Goal: Task Accomplishment & Management: Complete application form

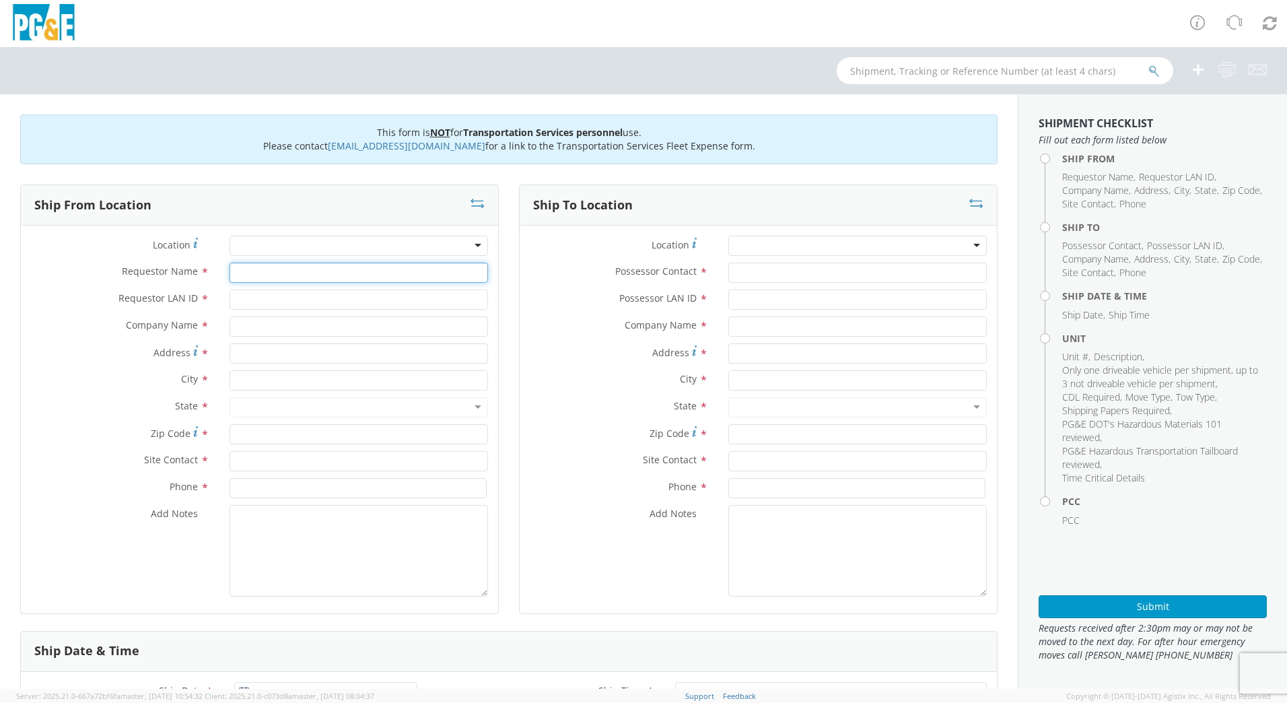
click at [281, 271] on input "Requestor Name *" at bounding box center [359, 273] width 259 height 20
type input "[PERSON_NAME]"
type input "DFMX"
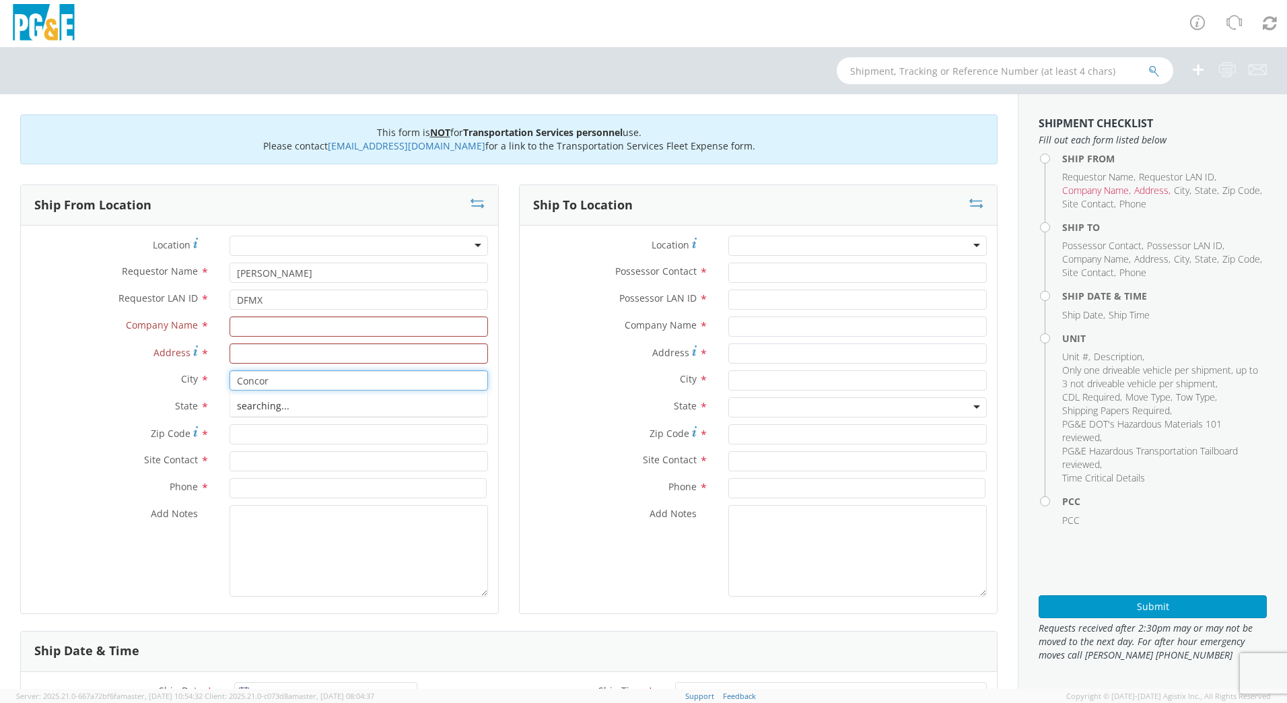
type input "[GEOGRAPHIC_DATA]"
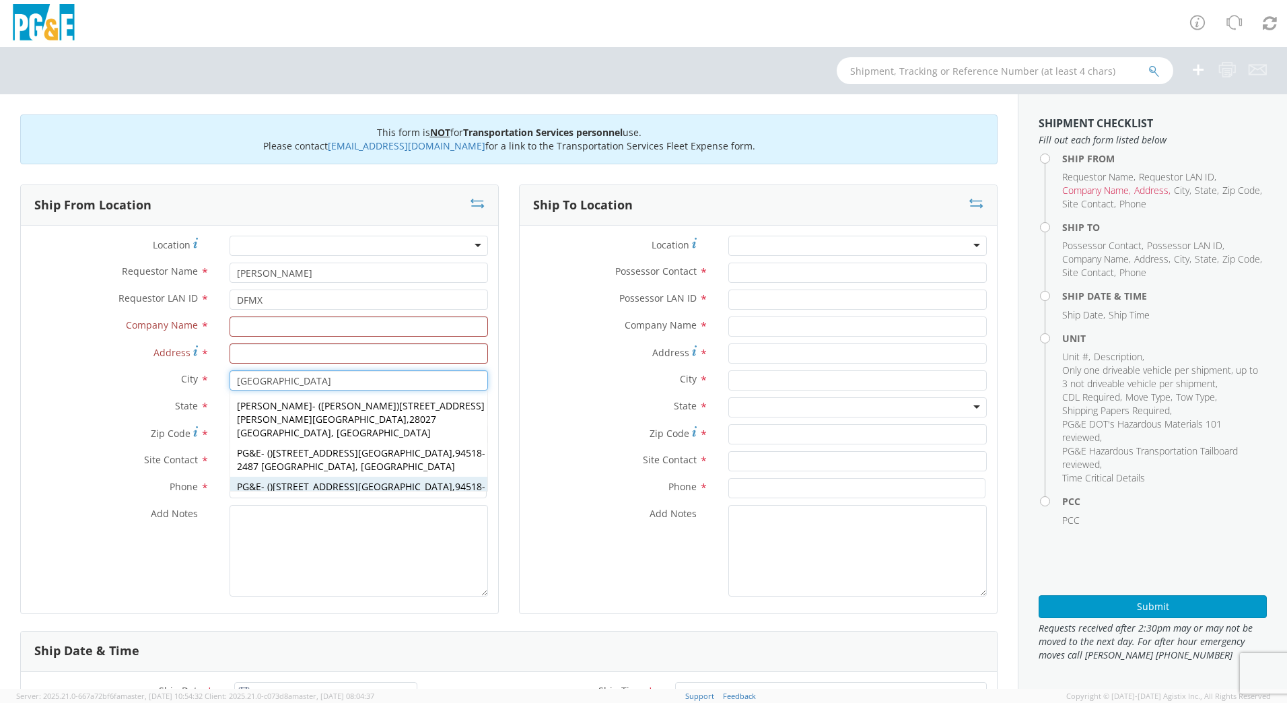
click at [362, 480] on strong "[GEOGRAPHIC_DATA]" at bounding box center [405, 486] width 94 height 13
type input "PG&E"
type input "[STREET_ADDRESS]"
type input "94518-2487"
type input "[GEOGRAPHIC_DATA]"
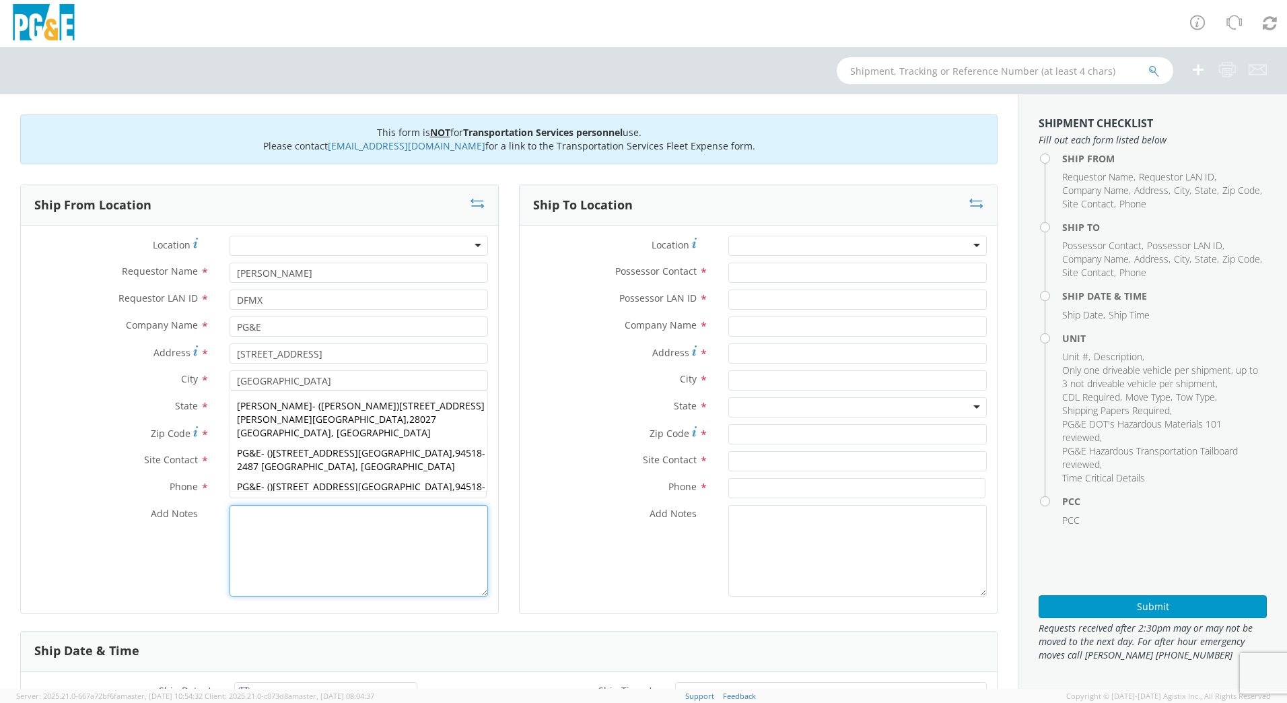
click at [291, 519] on textarea "Add Notes *" at bounding box center [359, 551] width 259 height 92
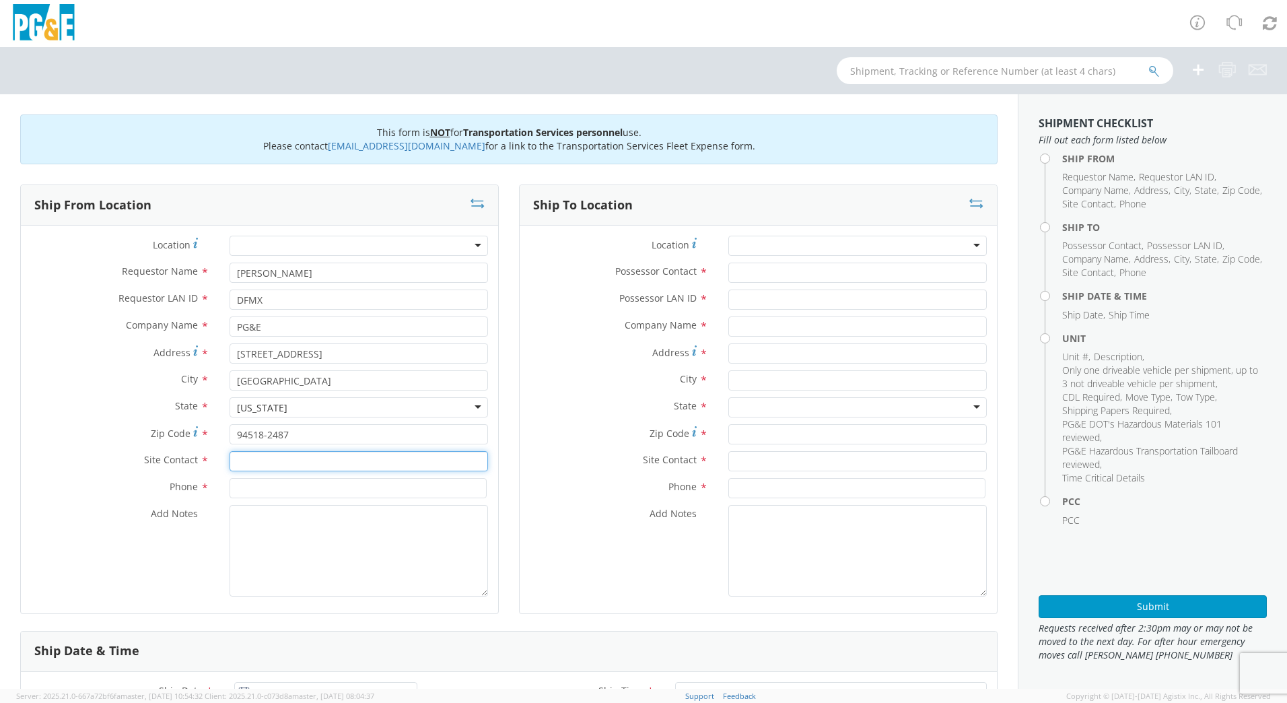
click at [276, 457] on input "text" at bounding box center [359, 461] width 259 height 20
click at [273, 455] on input "text" at bounding box center [359, 461] width 259 height 20
type input "[PHONE_NUMBER]"
click at [302, 492] on input at bounding box center [358, 488] width 257 height 20
drag, startPoint x: 266, startPoint y: 462, endPoint x: 206, endPoint y: 459, distance: 60.0
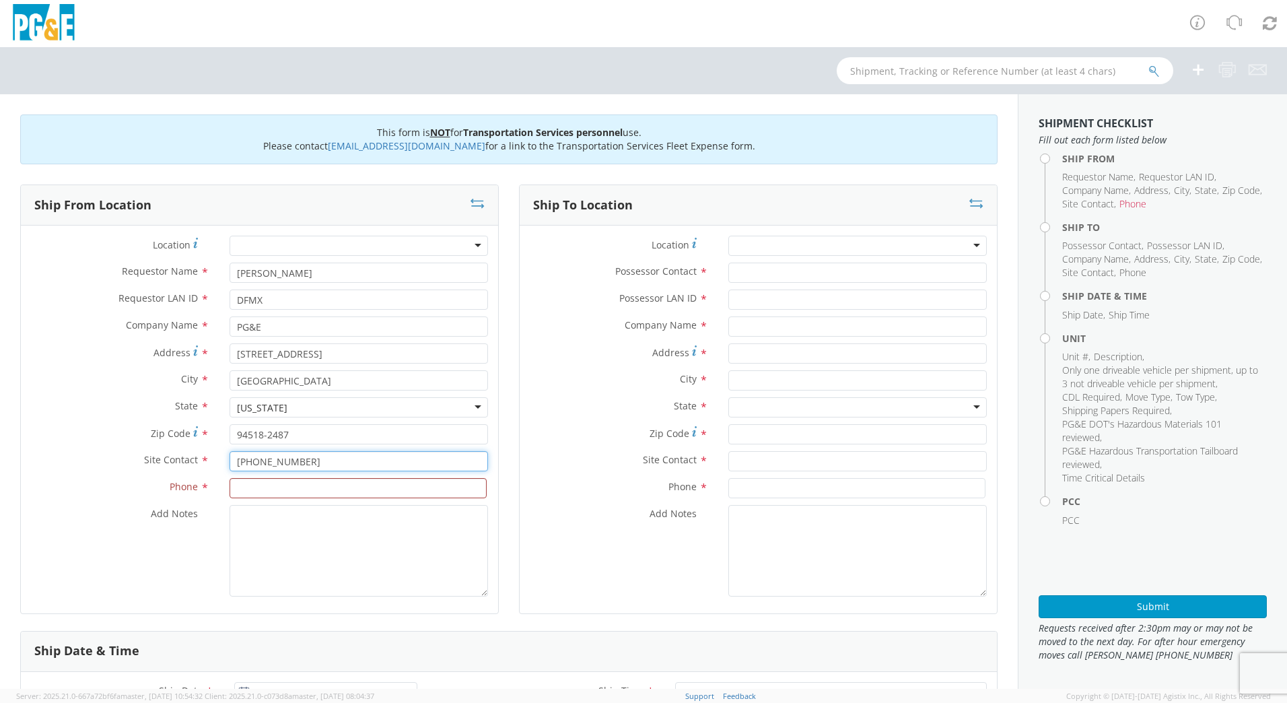
click at [207, 460] on div "Site Contact * 925 674 6440 925" at bounding box center [259, 461] width 477 height 20
click at [314, 486] on input at bounding box center [358, 488] width 257 height 20
paste input "[PHONE_NUMBER]"
type input "[PHONE_NUMBER]"
drag, startPoint x: 295, startPoint y: 460, endPoint x: 178, endPoint y: 446, distance: 118.0
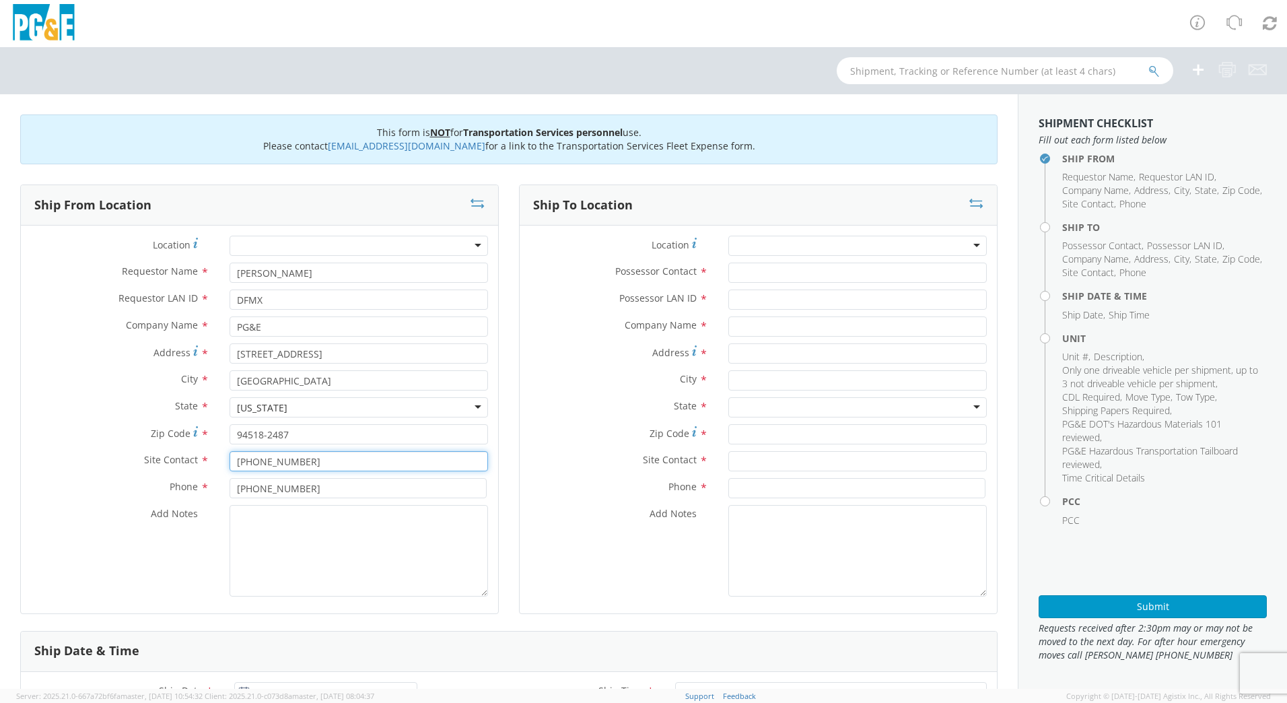
click at [182, 456] on div "Site Contact * 925 674 6440 925" at bounding box center [259, 461] width 477 height 20
type input "[PERSON_NAME]"
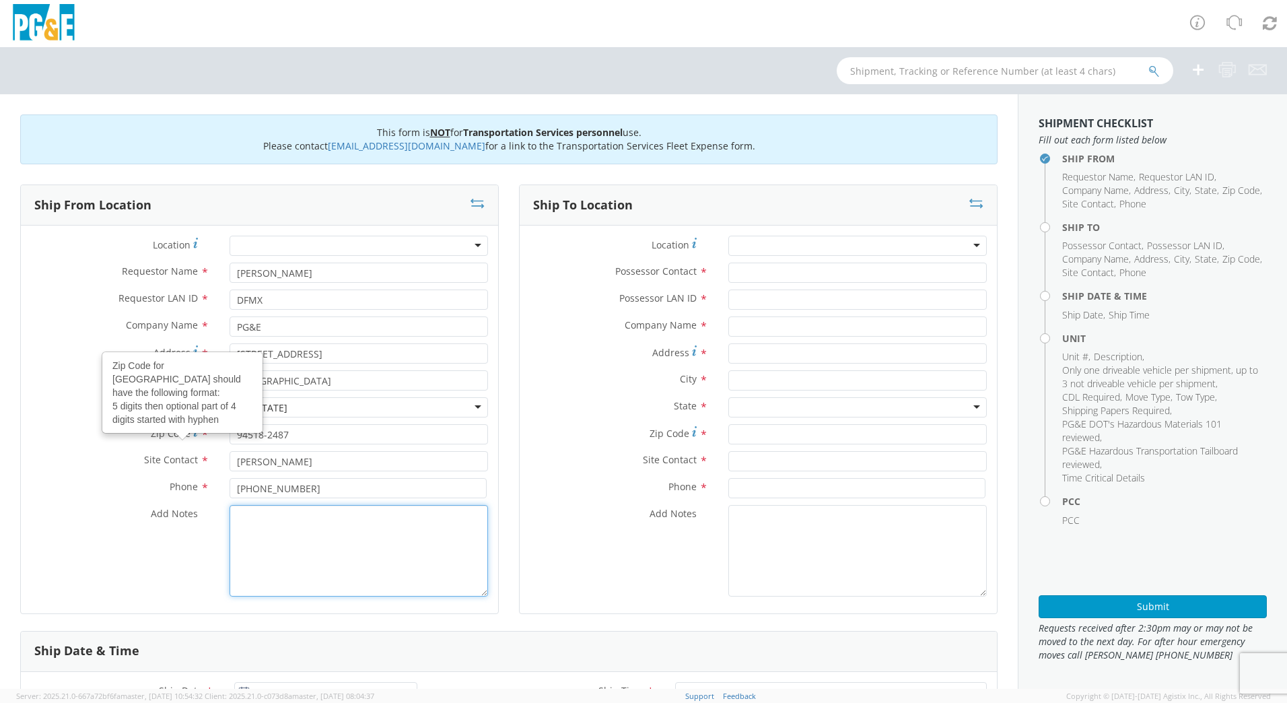
click at [308, 558] on textarea "Add Notes *" at bounding box center [359, 551] width 259 height 92
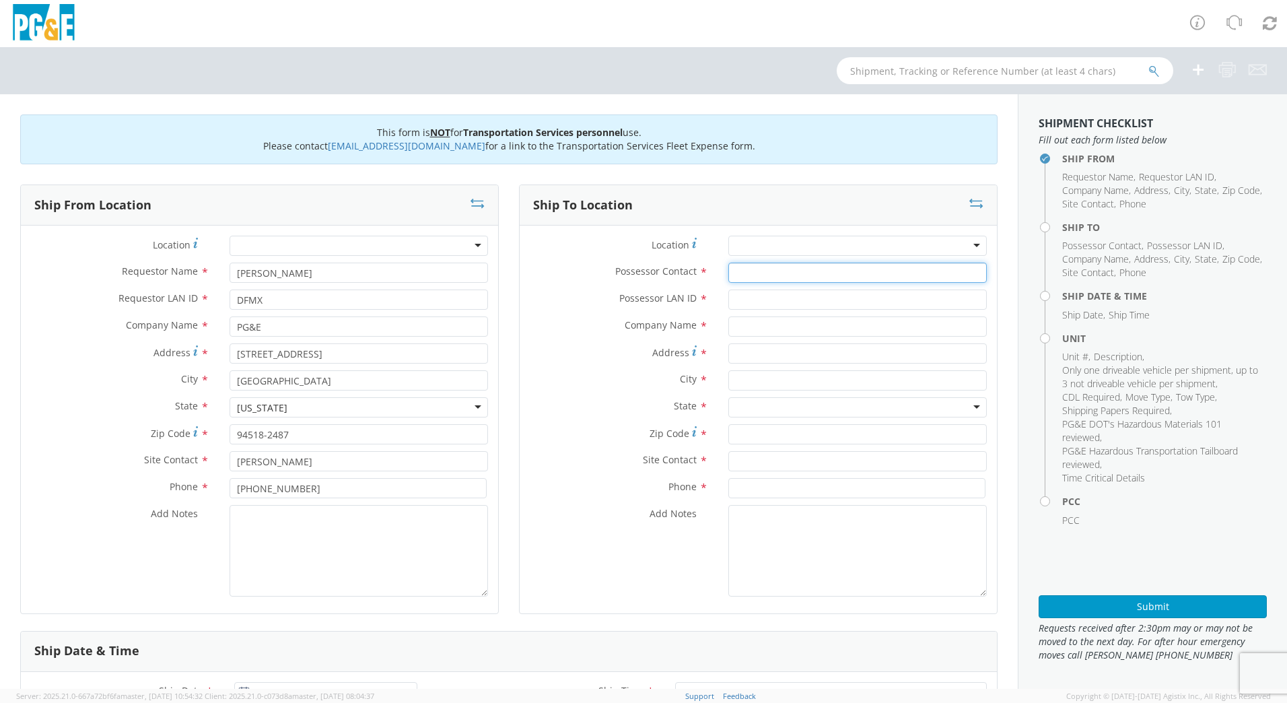
click at [766, 272] on input "Possessor Contact *" at bounding box center [858, 273] width 259 height 20
type input "[PERSON_NAME]"
click at [786, 297] on input "Possessor LAN ID *" at bounding box center [858, 300] width 259 height 20
type input "N4RE"
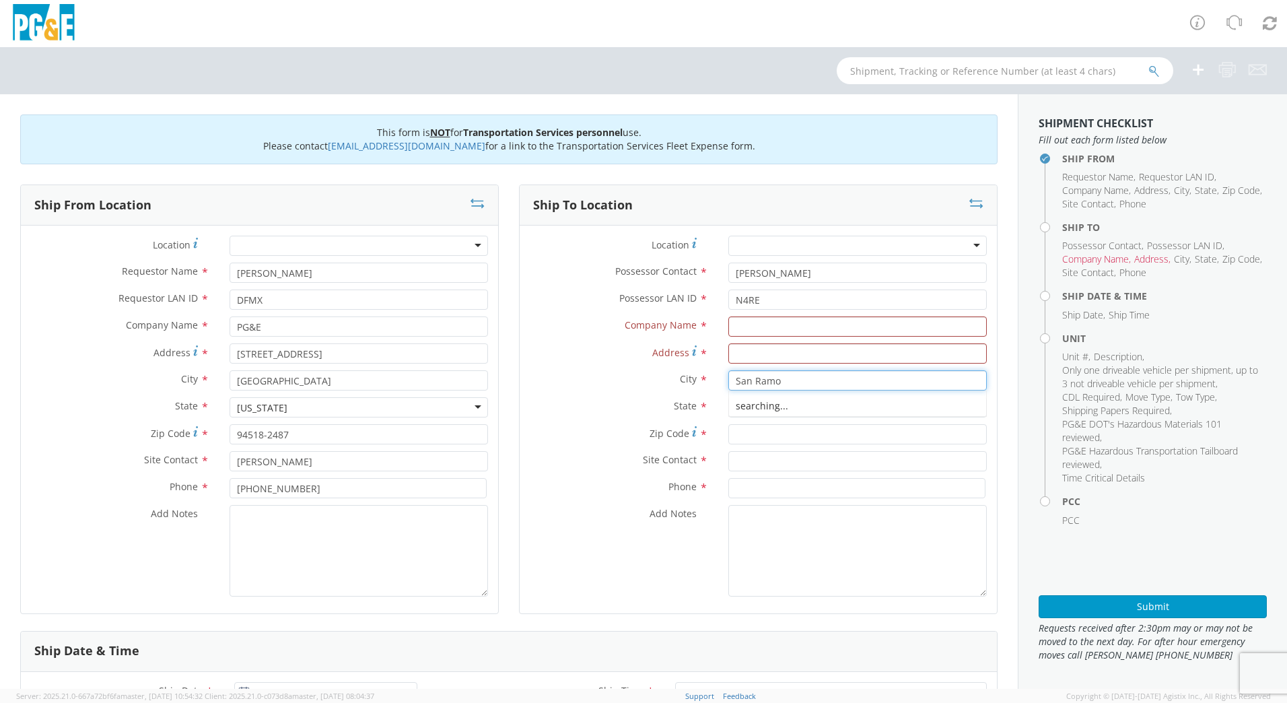
type input "San [PERSON_NAME]"
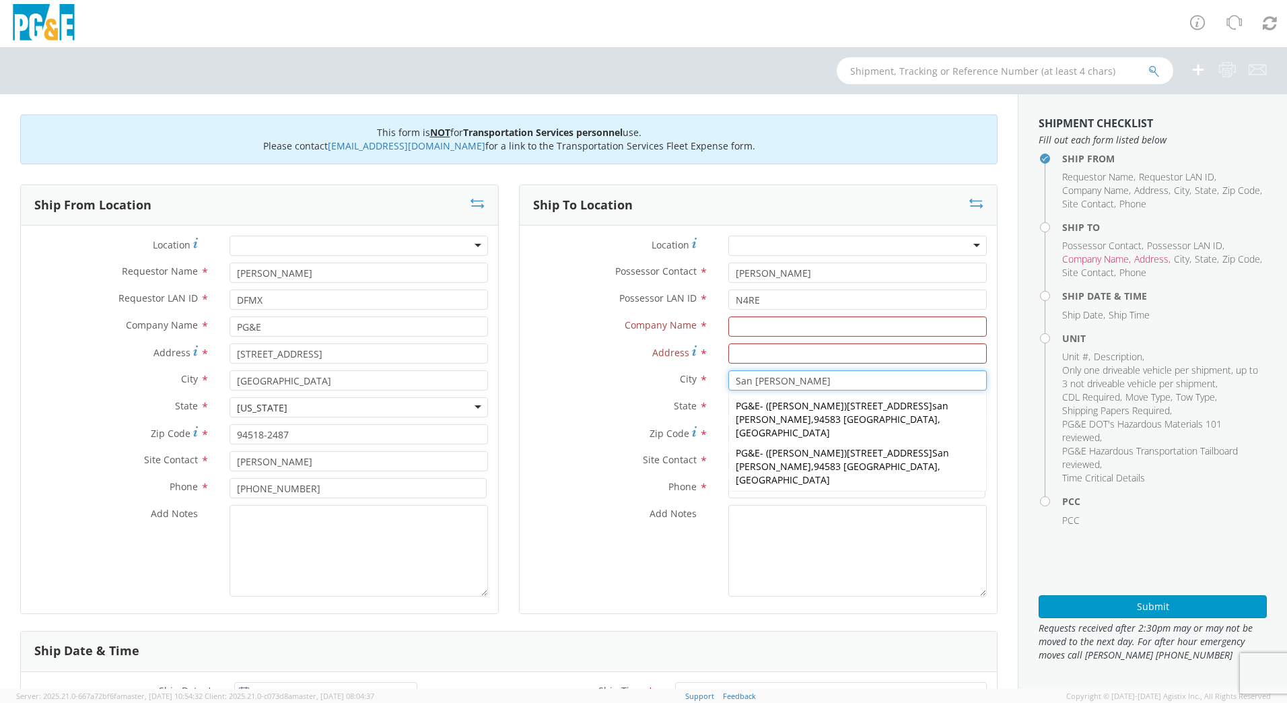
click at [814, 460] on span "94583 [GEOGRAPHIC_DATA], [GEOGRAPHIC_DATA]" at bounding box center [838, 473] width 205 height 26
type input "PG&E"
type input "[STREET_ADDRESS]"
type input "94583"
type input "[PERSON_NAME]"
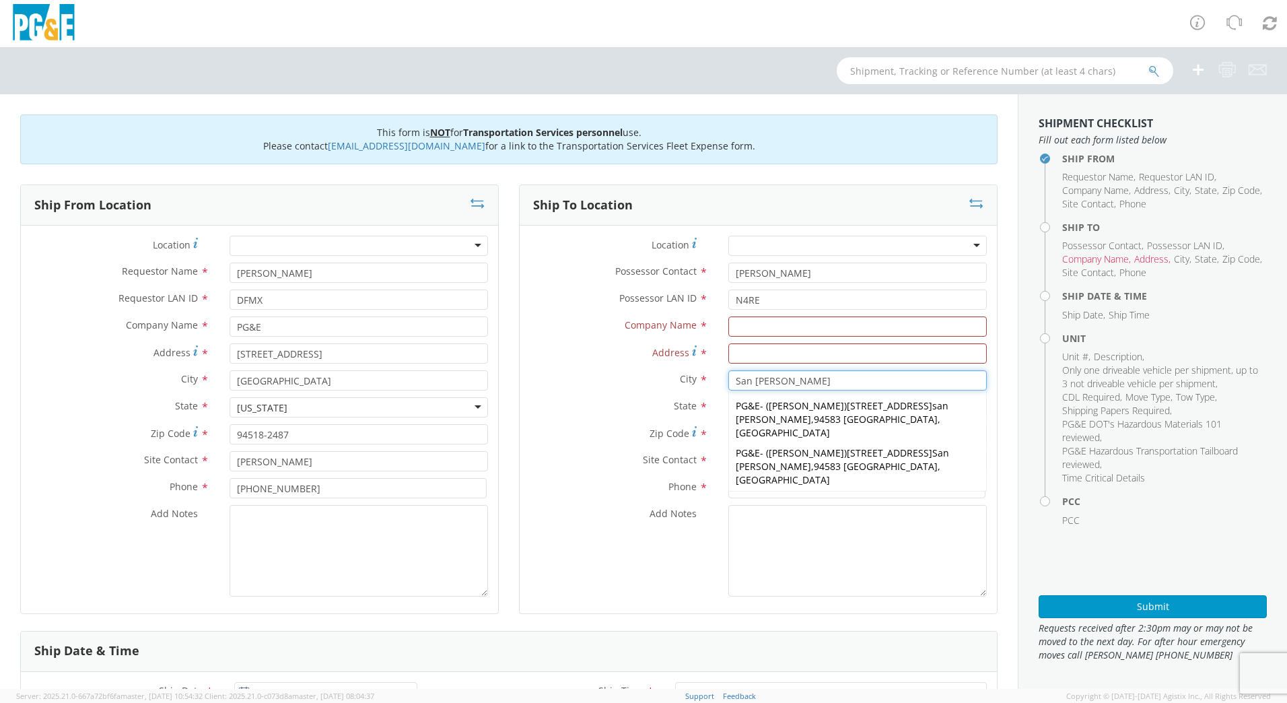
type input "[PHONE_NUMBER]"
type input "San [PERSON_NAME]"
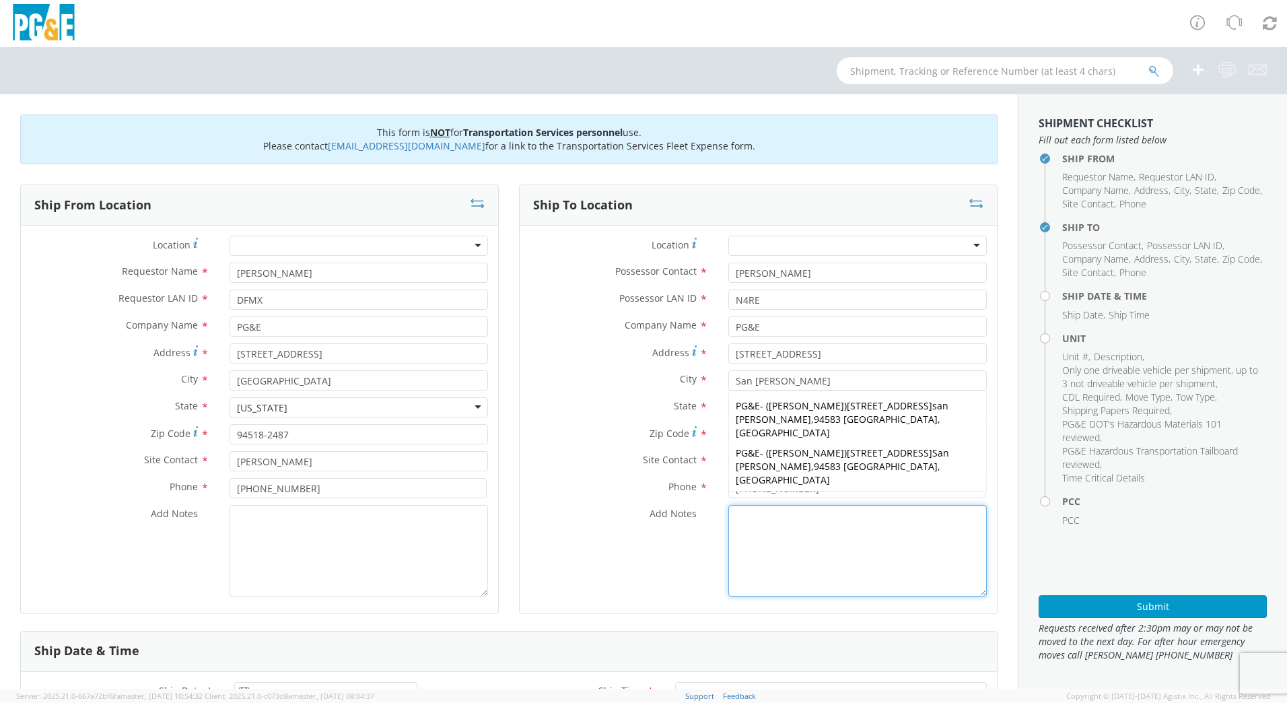
click at [834, 545] on textarea "Add Notes *" at bounding box center [858, 551] width 259 height 92
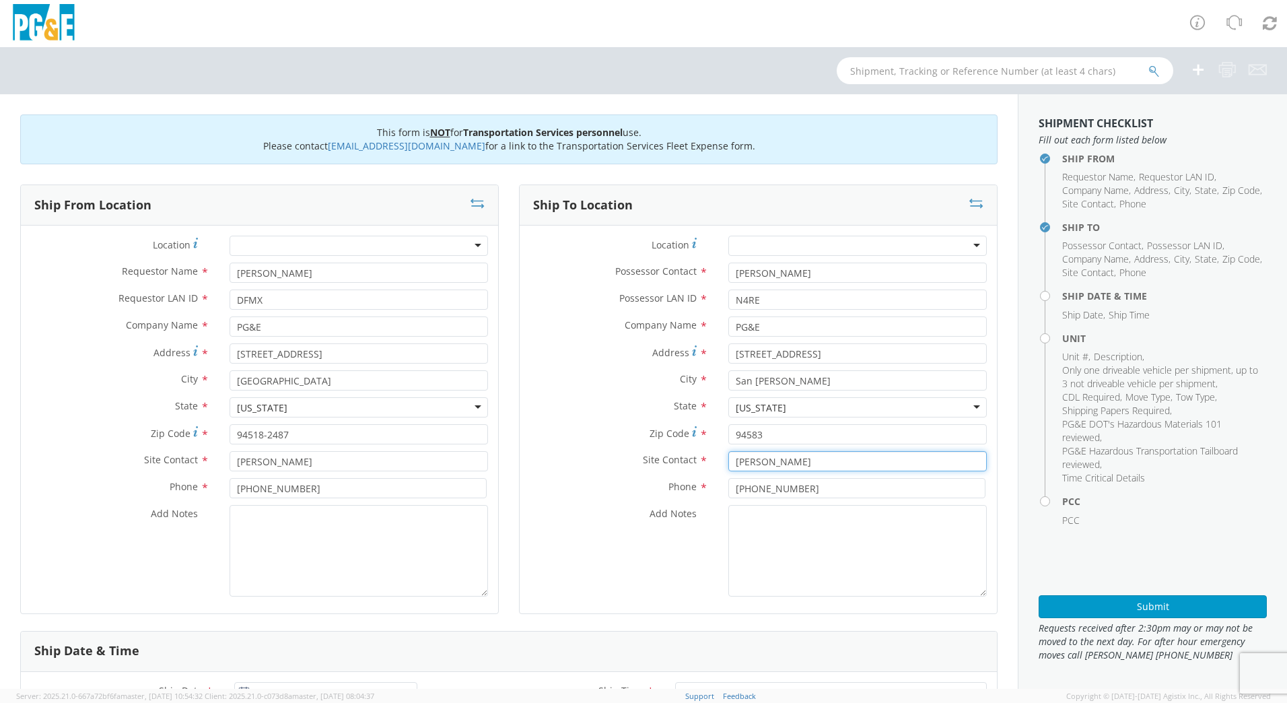
drag, startPoint x: 803, startPoint y: 464, endPoint x: 656, endPoint y: 441, distance: 147.9
click at [658, 444] on div "Location * (OBSOLETE) [PERSON_NAME] SC - GC TRAILER (OBSOLETE) [GEOGRAPHIC_DATA…" at bounding box center [758, 420] width 477 height 368
type input "[PERSON_NAME]"
drag, startPoint x: 816, startPoint y: 488, endPoint x: 665, endPoint y: 485, distance: 150.8
click at [660, 487] on div "Phone * [PHONE_NUMBER]" at bounding box center [758, 488] width 477 height 20
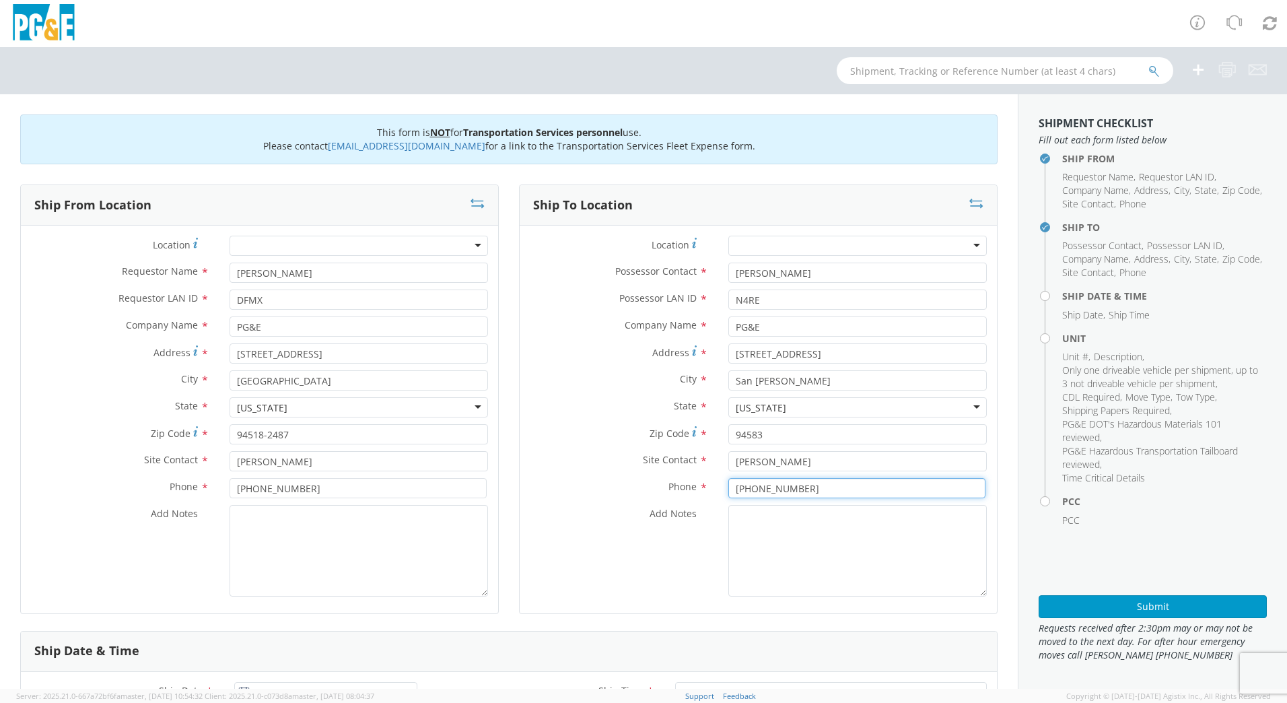
type input "[PHONE_NUMBER]"
click at [854, 564] on textarea "Add Notes *" at bounding box center [858, 551] width 259 height 92
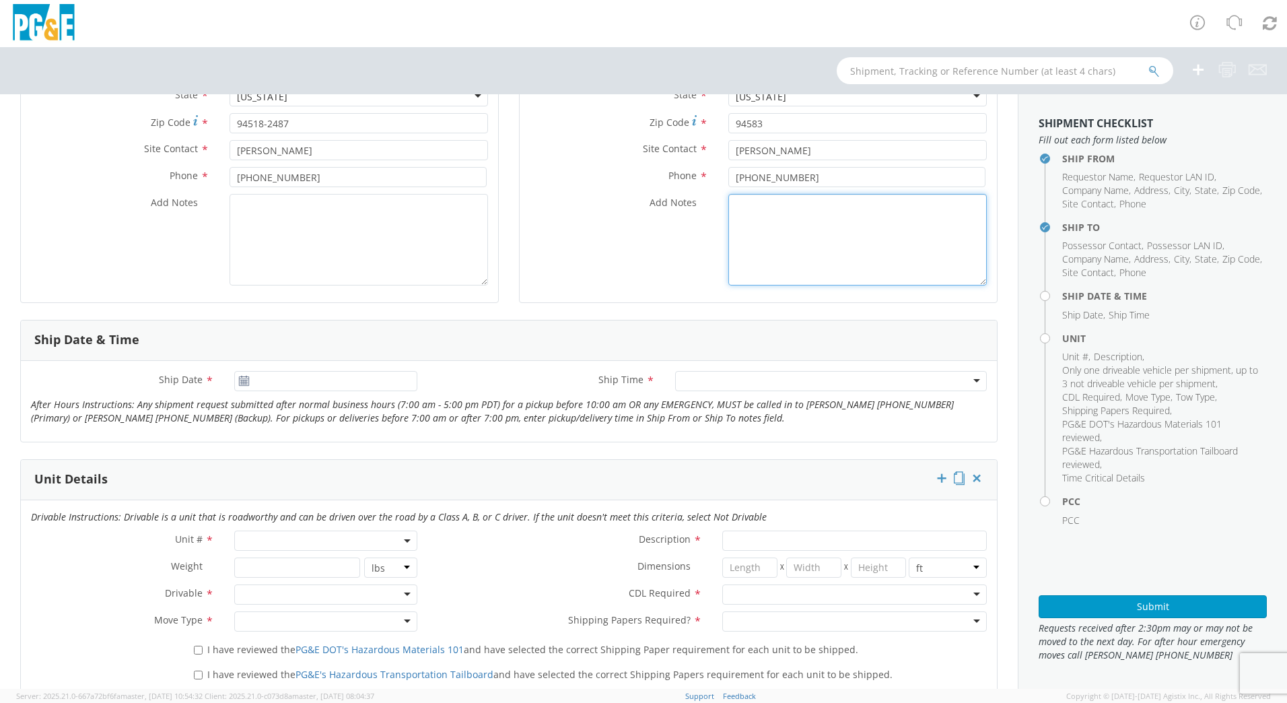
scroll to position [320, 0]
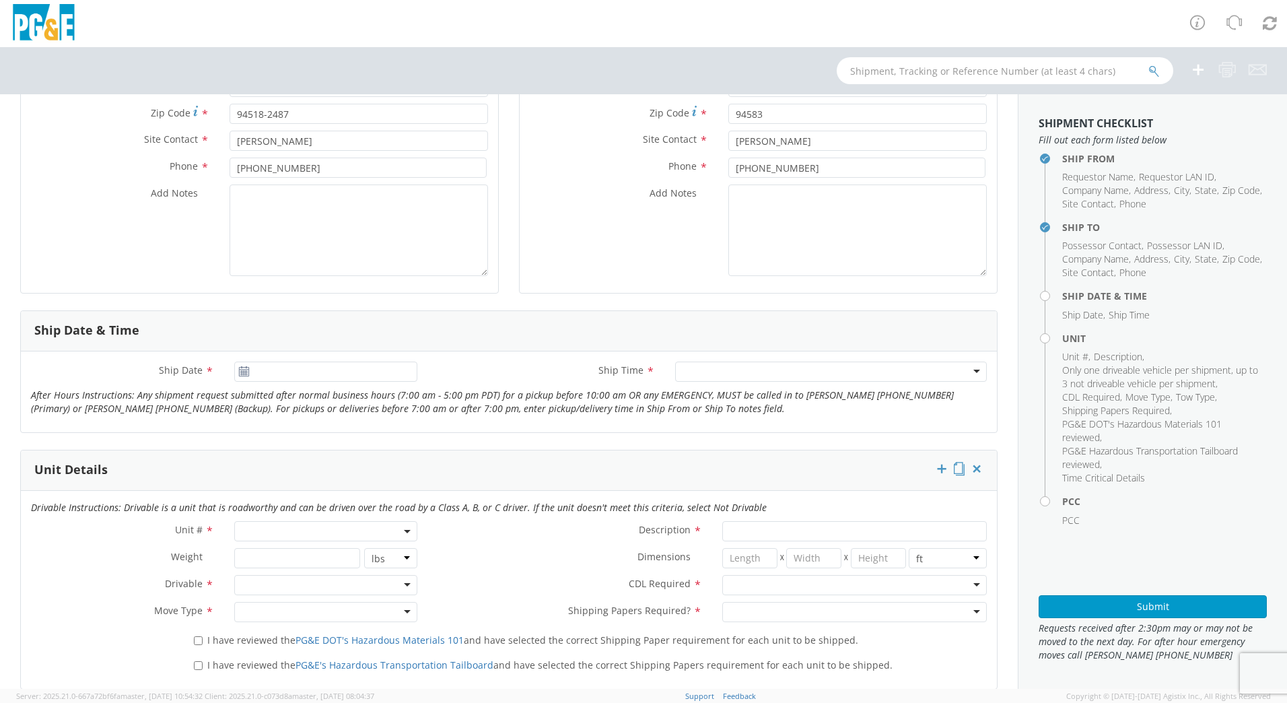
click at [239, 375] on icon at bounding box center [243, 371] width 11 height 11
click at [242, 368] on icon at bounding box center [243, 371] width 11 height 11
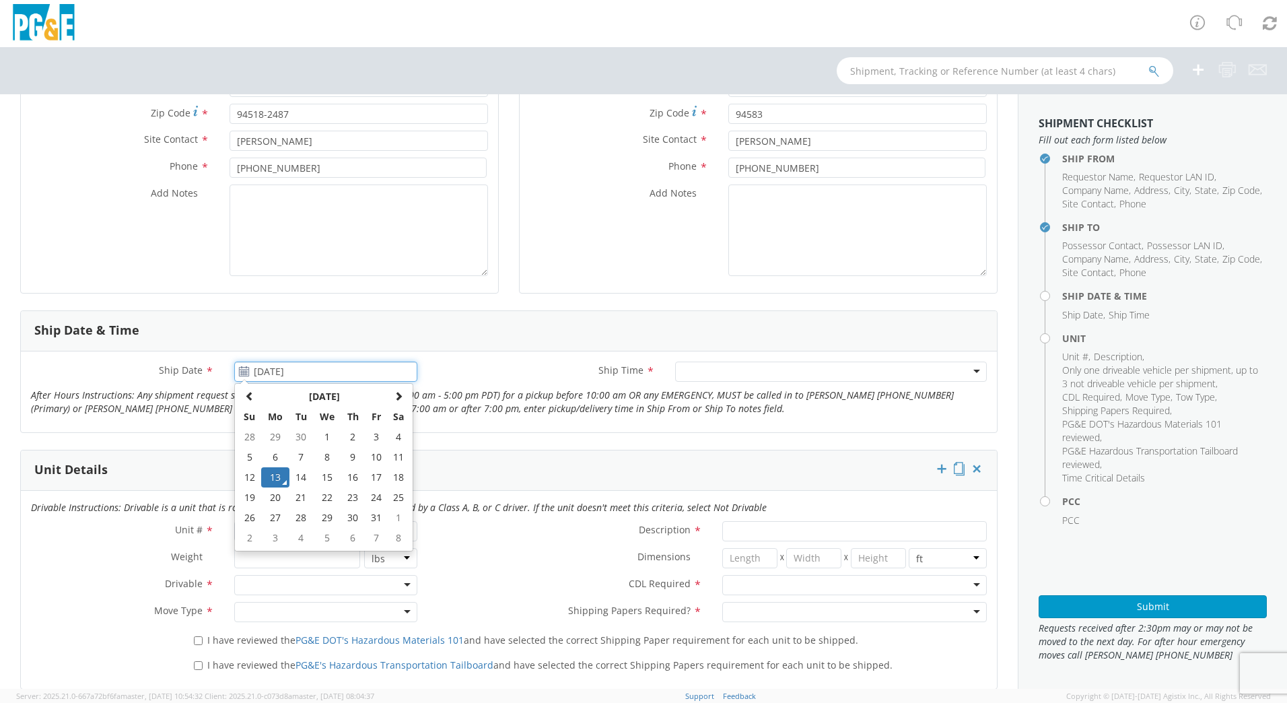
click at [253, 368] on input "[DATE]" at bounding box center [325, 372] width 183 height 20
click at [299, 474] on td "14" at bounding box center [302, 477] width 24 height 20
type input "[DATE]"
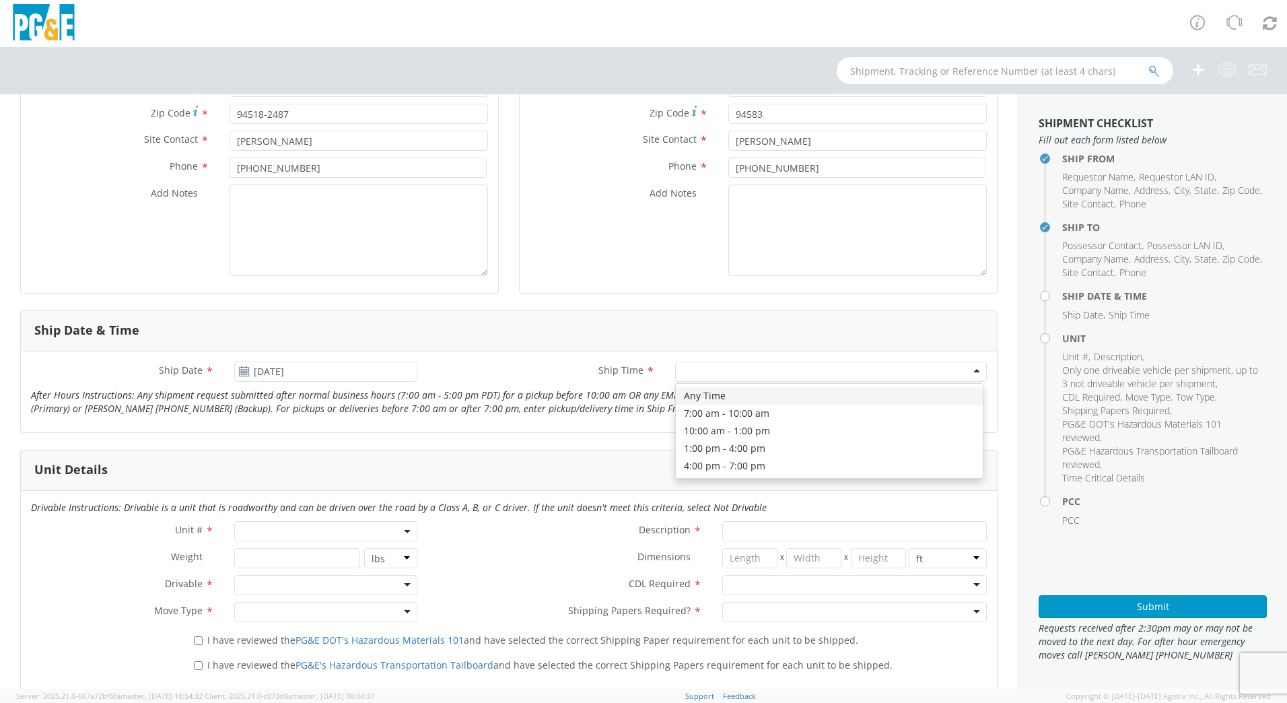
drag, startPoint x: 965, startPoint y: 370, endPoint x: 959, endPoint y: 374, distance: 7.7
click at [966, 370] on div at bounding box center [831, 372] width 312 height 20
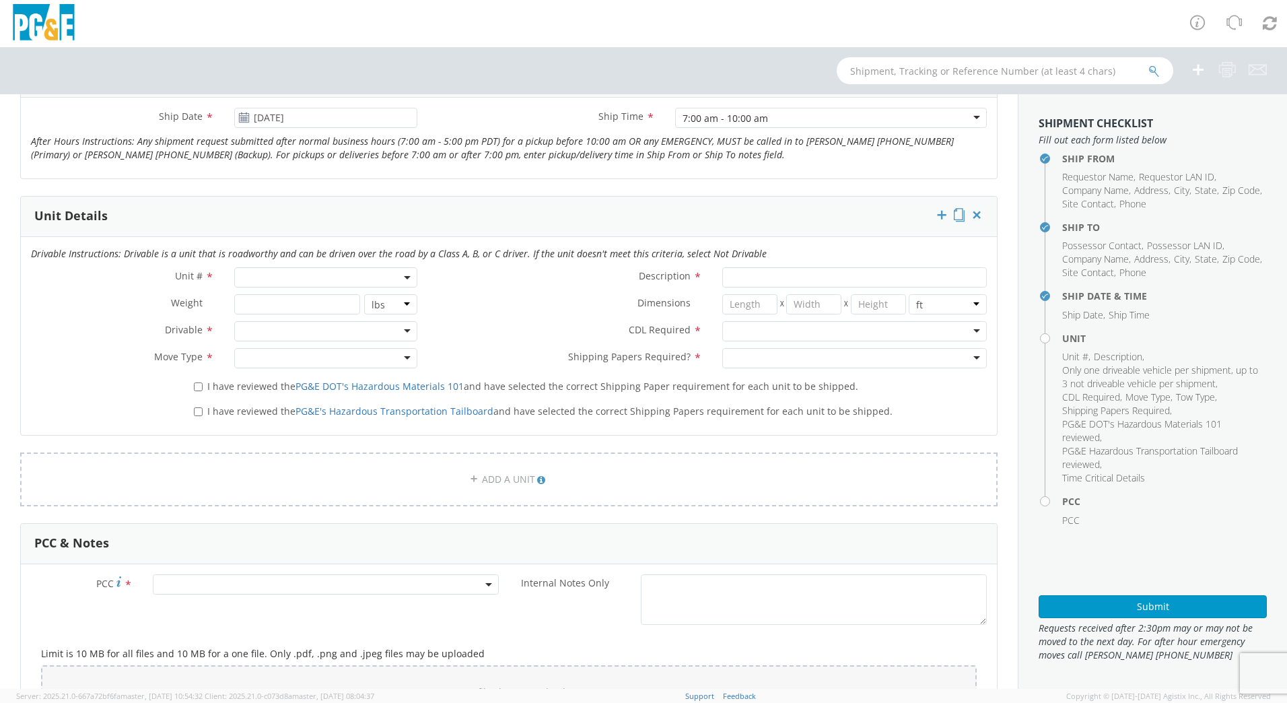
scroll to position [580, 0]
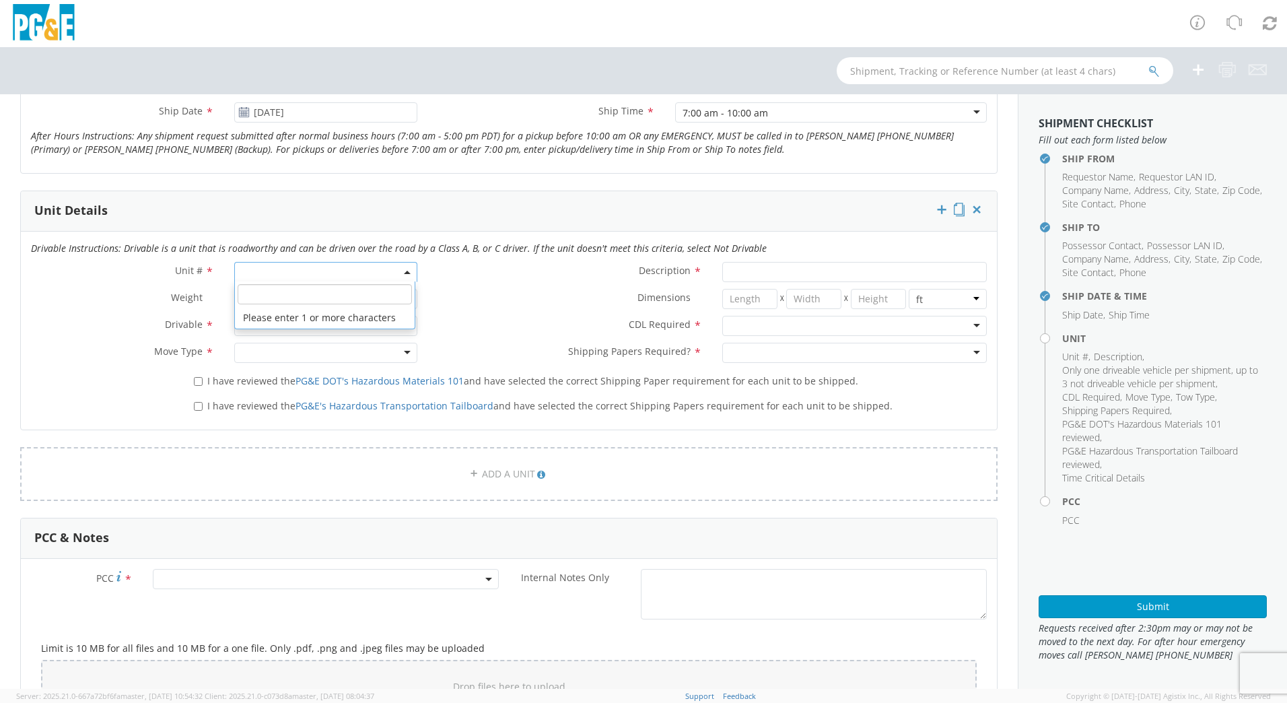
click at [287, 273] on span at bounding box center [325, 272] width 183 height 20
drag, startPoint x: 287, startPoint y: 273, endPoint x: 258, endPoint y: 296, distance: 37.9
click at [259, 296] on input "search" at bounding box center [325, 294] width 174 height 20
click at [250, 272] on span at bounding box center [325, 272] width 183 height 20
click at [252, 276] on span at bounding box center [325, 272] width 183 height 20
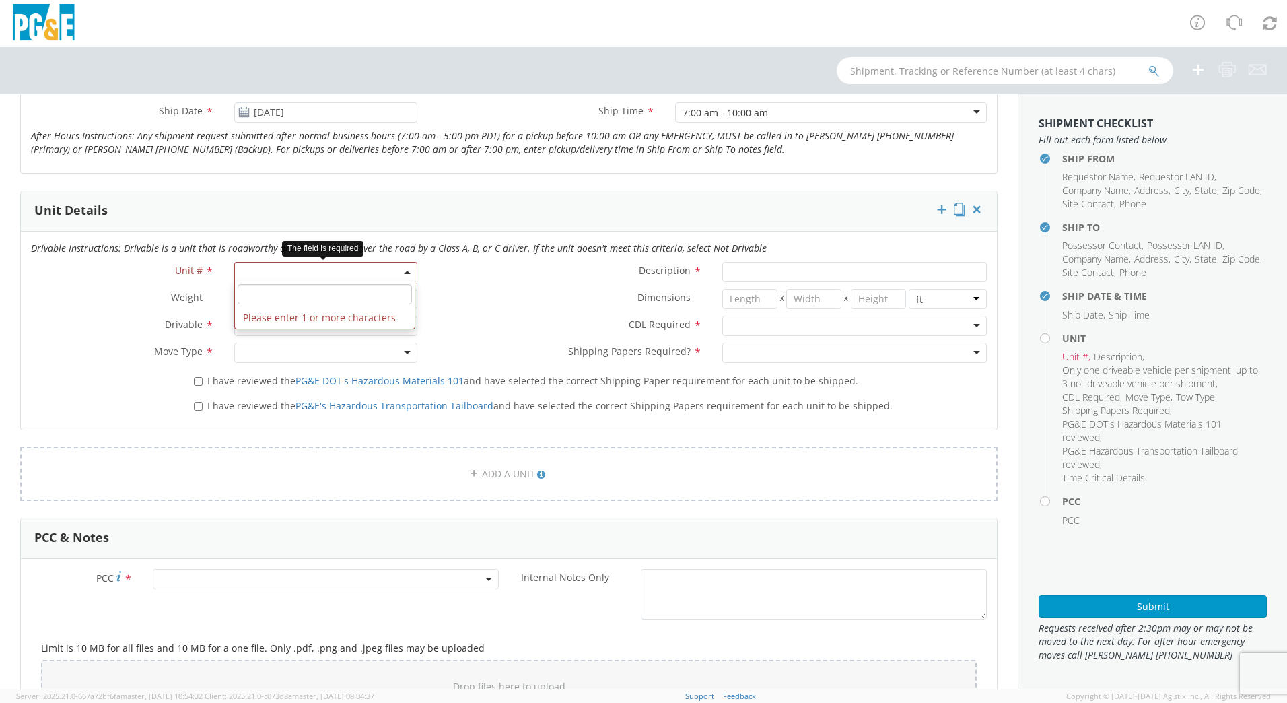
click at [254, 297] on input "search" at bounding box center [325, 294] width 174 height 20
type input "B27413"
type input "SUV; SUBURBAN 4X4"
type input "8600"
select select "B27413"
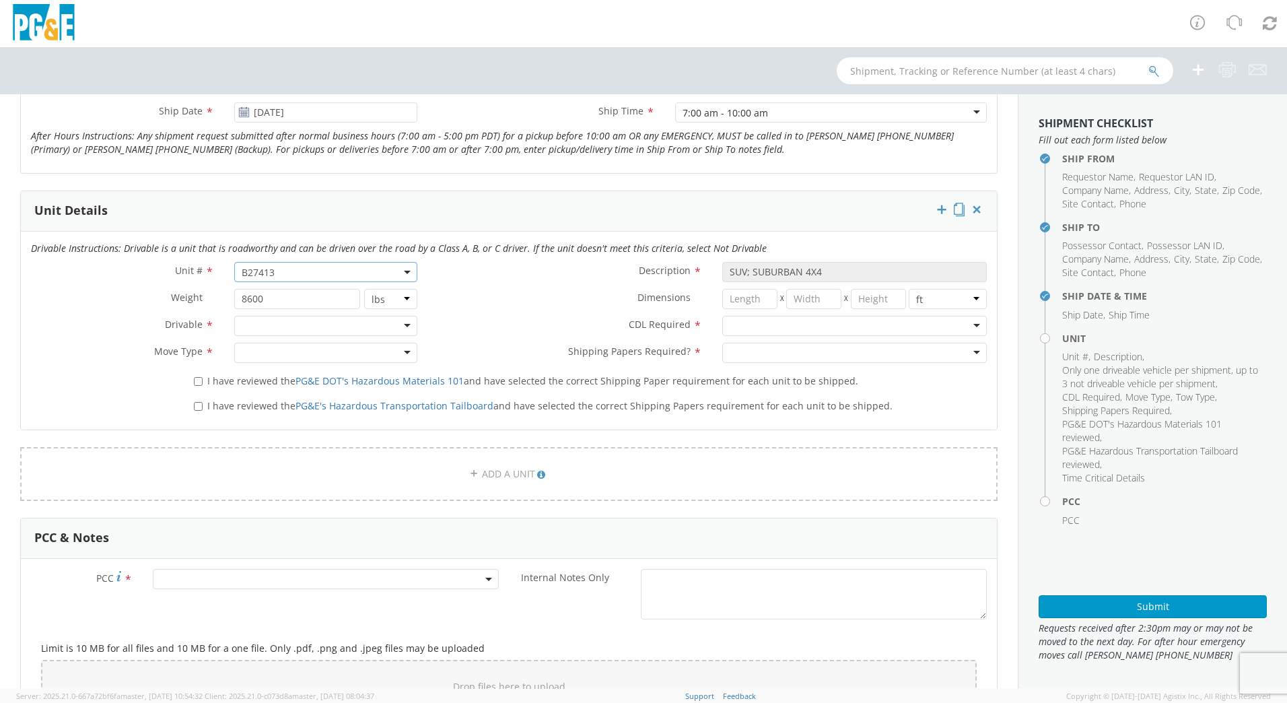
click at [400, 325] on div at bounding box center [325, 326] width 183 height 20
click at [399, 329] on div "Not Drivable" at bounding box center [325, 326] width 183 height 20
click at [406, 351] on div at bounding box center [325, 353] width 183 height 20
click at [189, 379] on div "I have reviewed the PG&E DOT's Hazardous Materials 101 and have selected the co…" at bounding box center [590, 379] width 813 height 18
click at [194, 383] on input "I have reviewed the PG&E DOT's Hazardous Materials 101 and have selected the co…" at bounding box center [198, 381] width 9 height 9
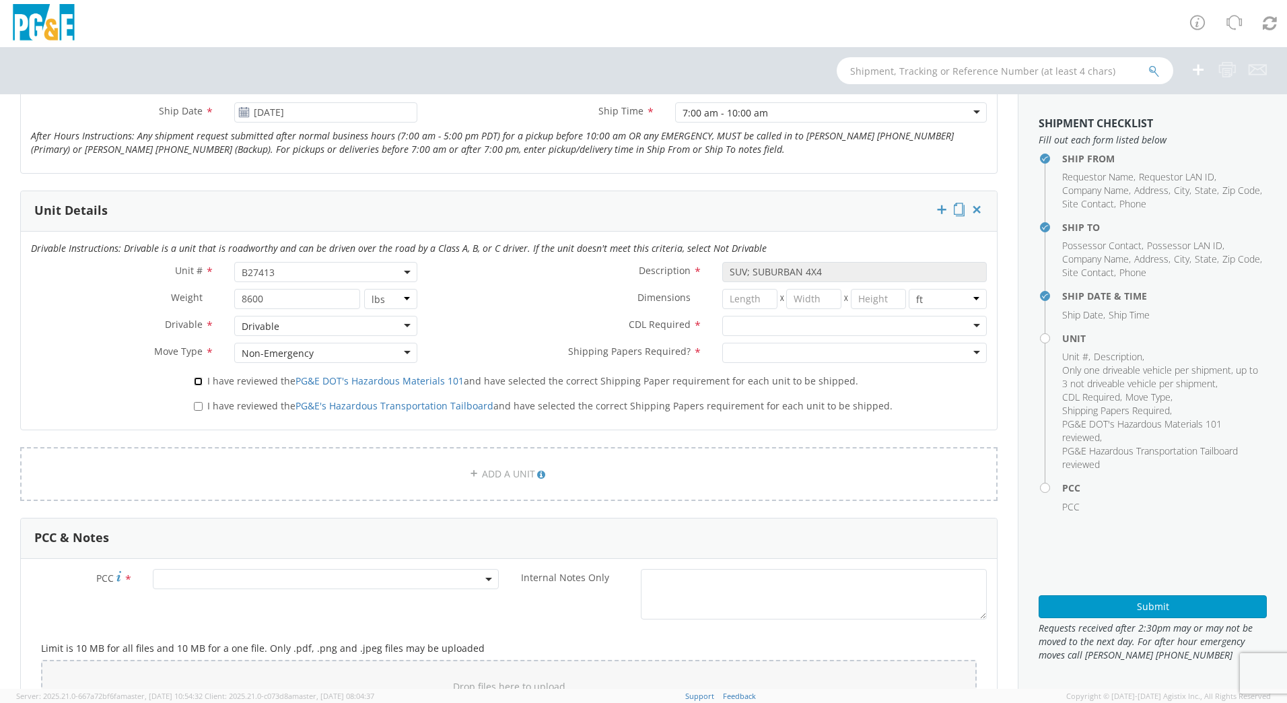
checkbox input "true"
click at [199, 399] on label "I have reviewed the PG&E's Hazardous Transportation Tailboard and have selected…" at bounding box center [545, 404] width 702 height 15
click at [199, 402] on input "I have reviewed the PG&E's Hazardous Transportation Tailboard and have selected…" at bounding box center [198, 406] width 9 height 9
checkbox input "true"
click at [963, 324] on div at bounding box center [854, 326] width 265 height 20
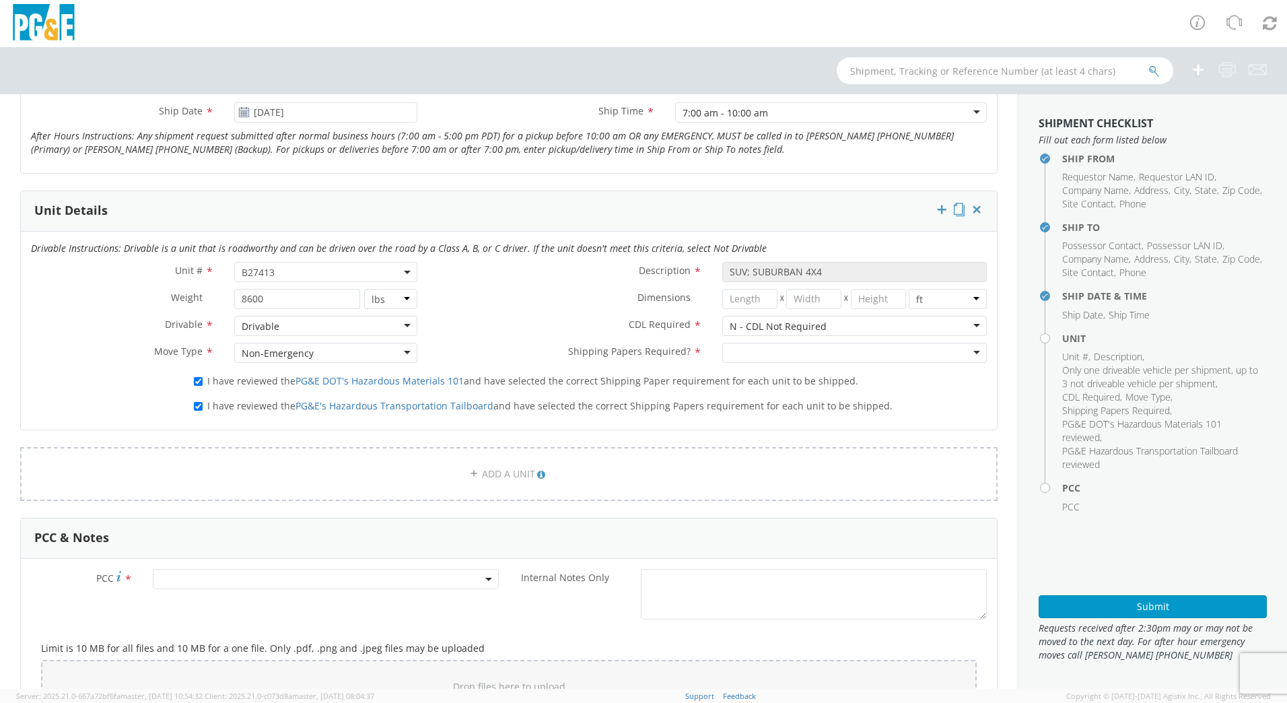
click at [966, 347] on div at bounding box center [854, 353] width 265 height 20
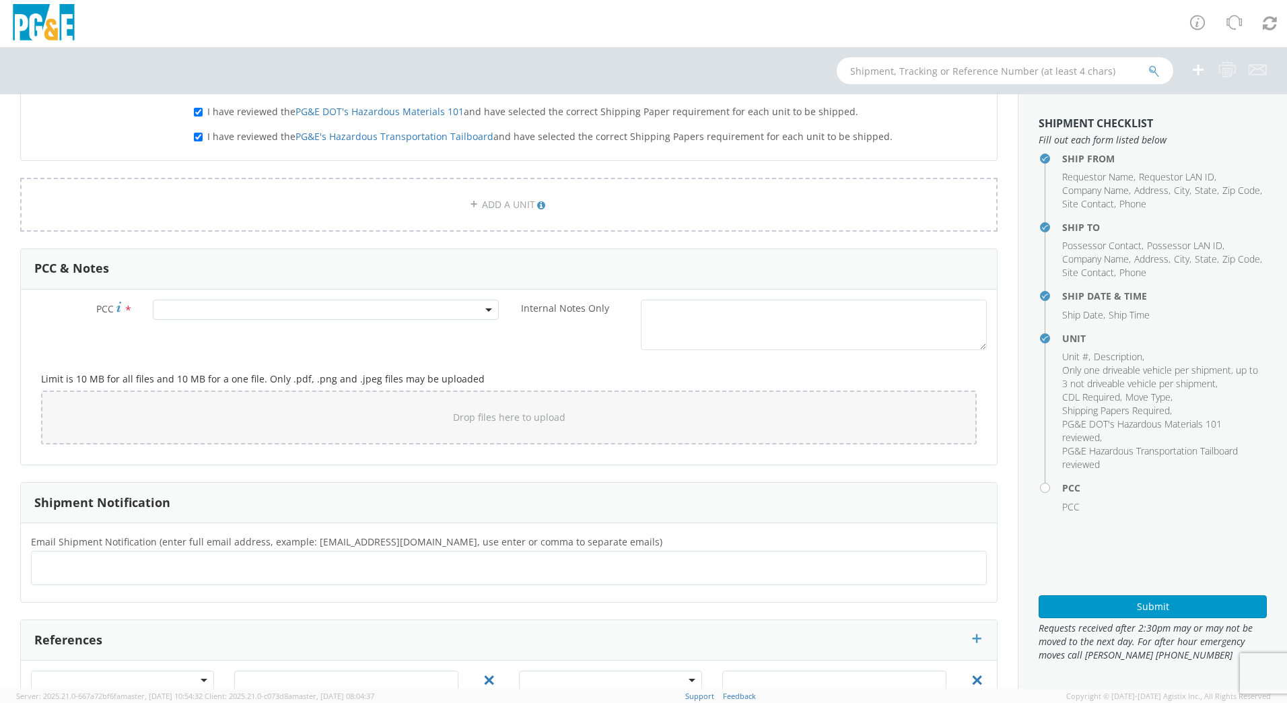
scroll to position [853, 0]
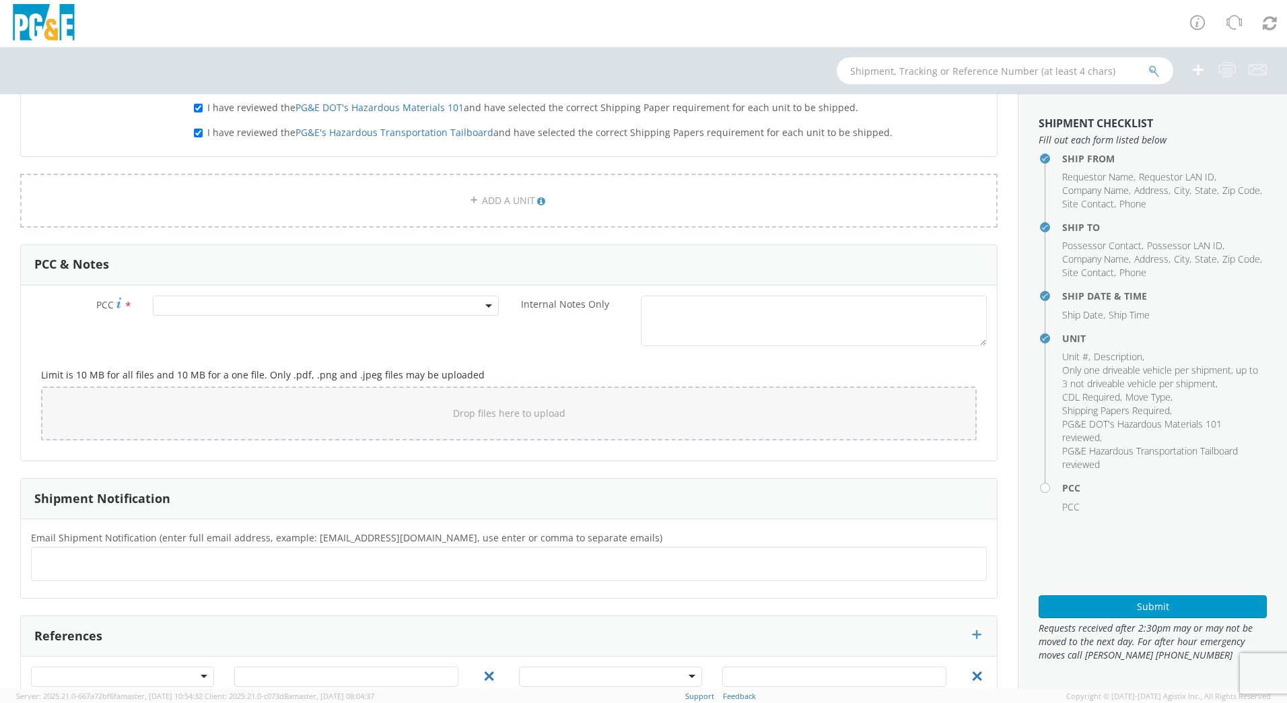
click at [308, 313] on span at bounding box center [326, 306] width 346 height 20
click at [306, 333] on input "number" at bounding box center [323, 328] width 335 height 20
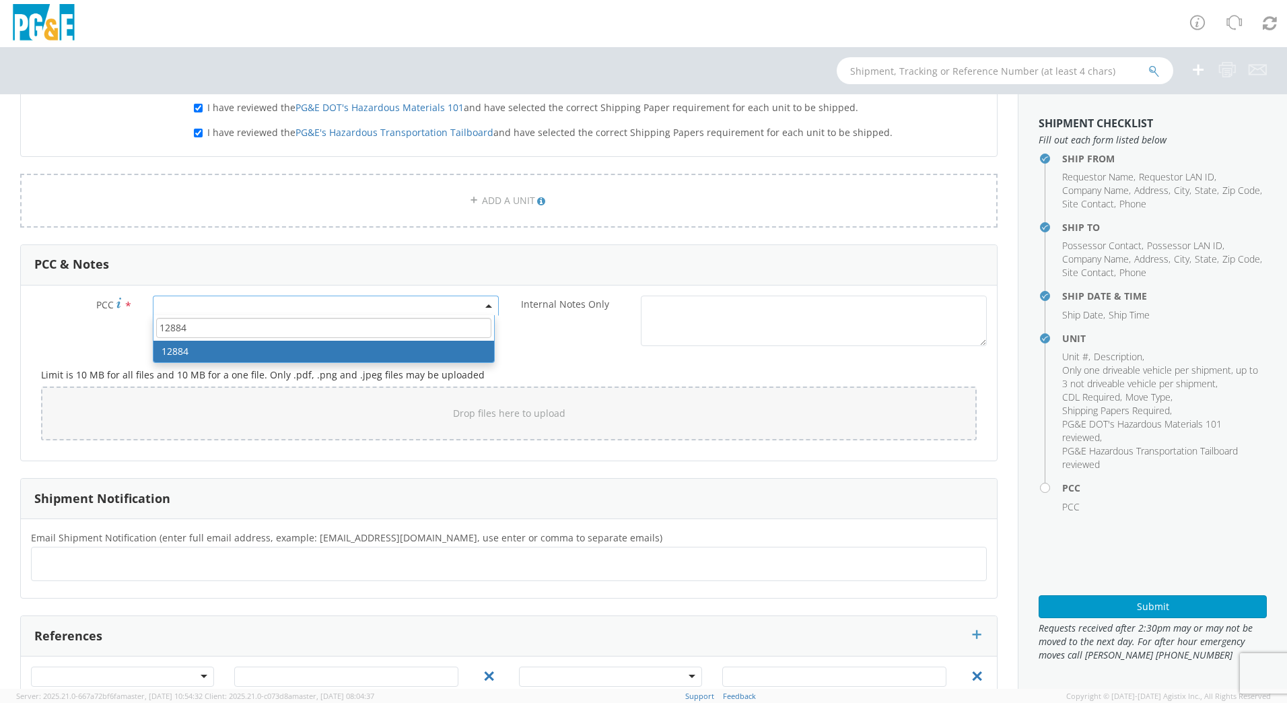
type input "12884"
select select "12884"
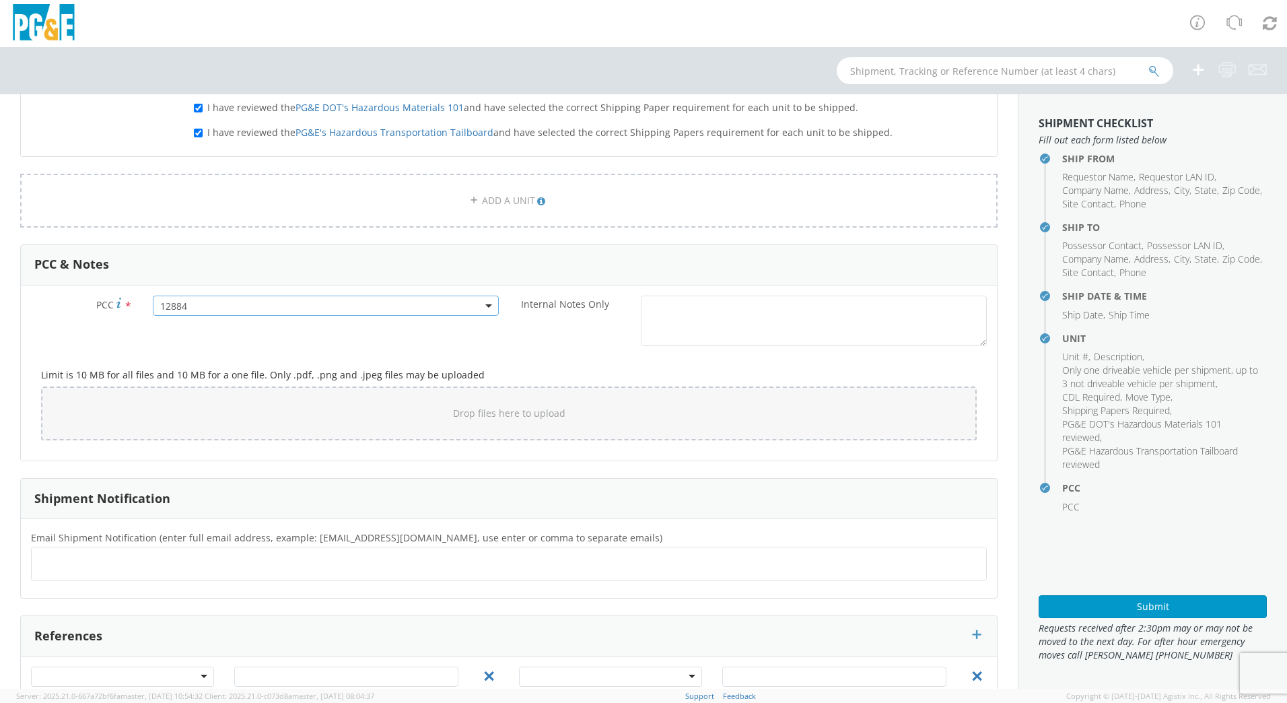
click at [112, 569] on ul at bounding box center [509, 564] width 944 height 22
drag, startPoint x: 112, startPoint y: 569, endPoint x: 426, endPoint y: 584, distance: 314.8
click at [426, 584] on div "Email Shipment Notification (enter full email address, example: [EMAIL_ADDRESS]…" at bounding box center [509, 558] width 976 height 59
click at [401, 563] on ul at bounding box center [509, 564] width 944 height 22
paste input "[EMAIL_ADDRESS][DOMAIN_NAME], [EMAIL_ADDRESS][DOMAIN_NAME], [EMAIL_ADDRESS][DOM…"
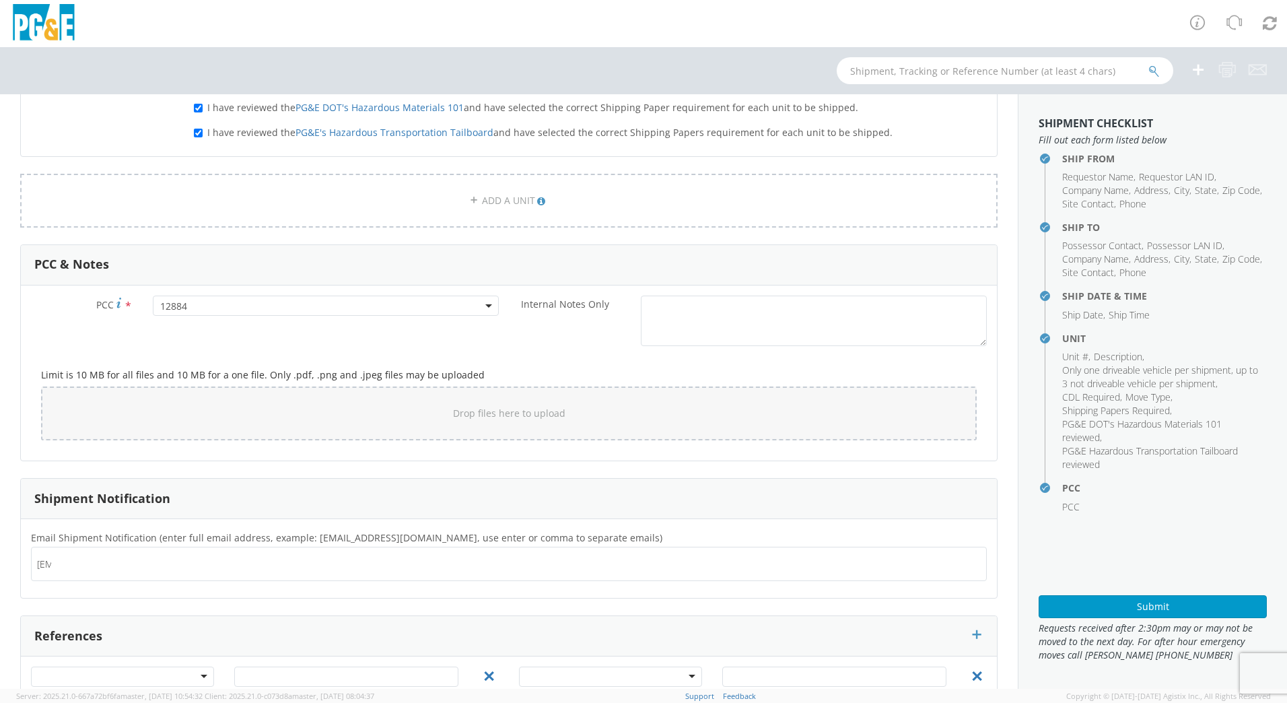
scroll to position [0, 340]
type input "[EMAIL_ADDRESS][DOMAIN_NAME], [EMAIL_ADDRESS][DOMAIN_NAME], [EMAIL_ADDRESS][DOM…"
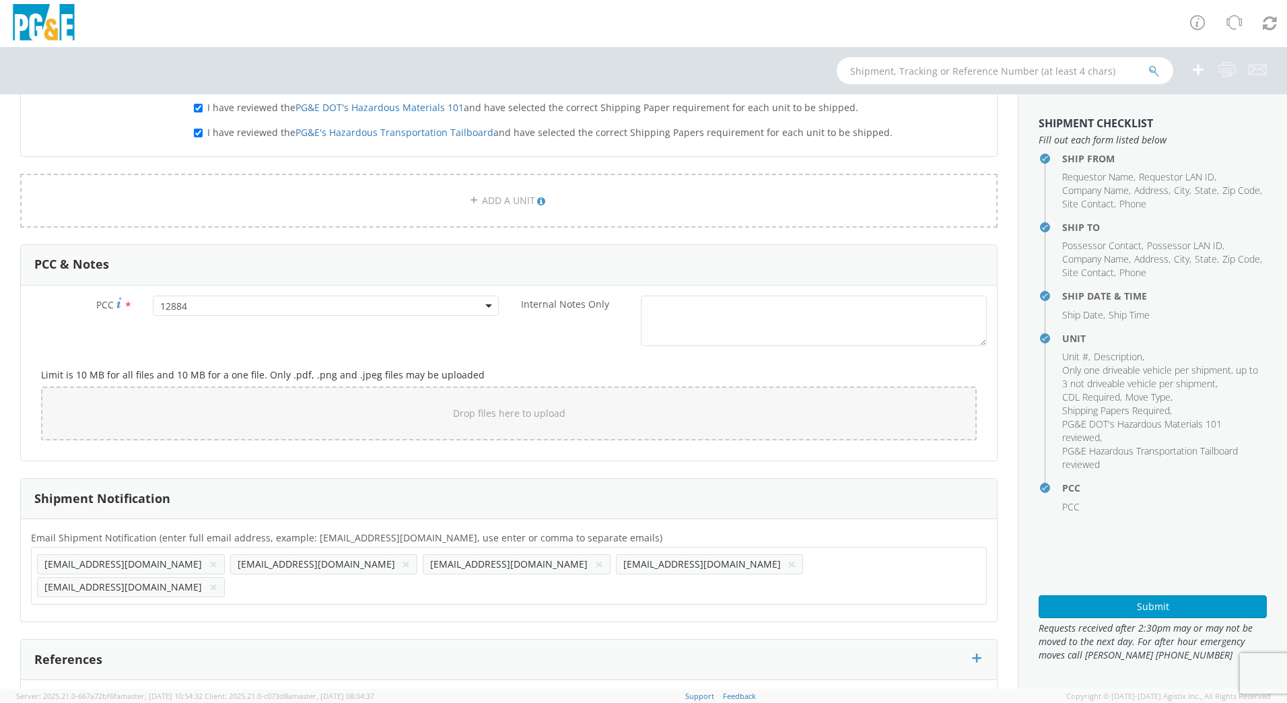
scroll to position [0, 0]
drag, startPoint x: 401, startPoint y: 563, endPoint x: 634, endPoint y: 546, distance: 232.9
click at [634, 547] on div "[EMAIL_ADDRESS][DOMAIN_NAME] × [EMAIL_ADDRESS][DOMAIN_NAME] × [EMAIL_ADDRESS][D…" at bounding box center [509, 576] width 956 height 58
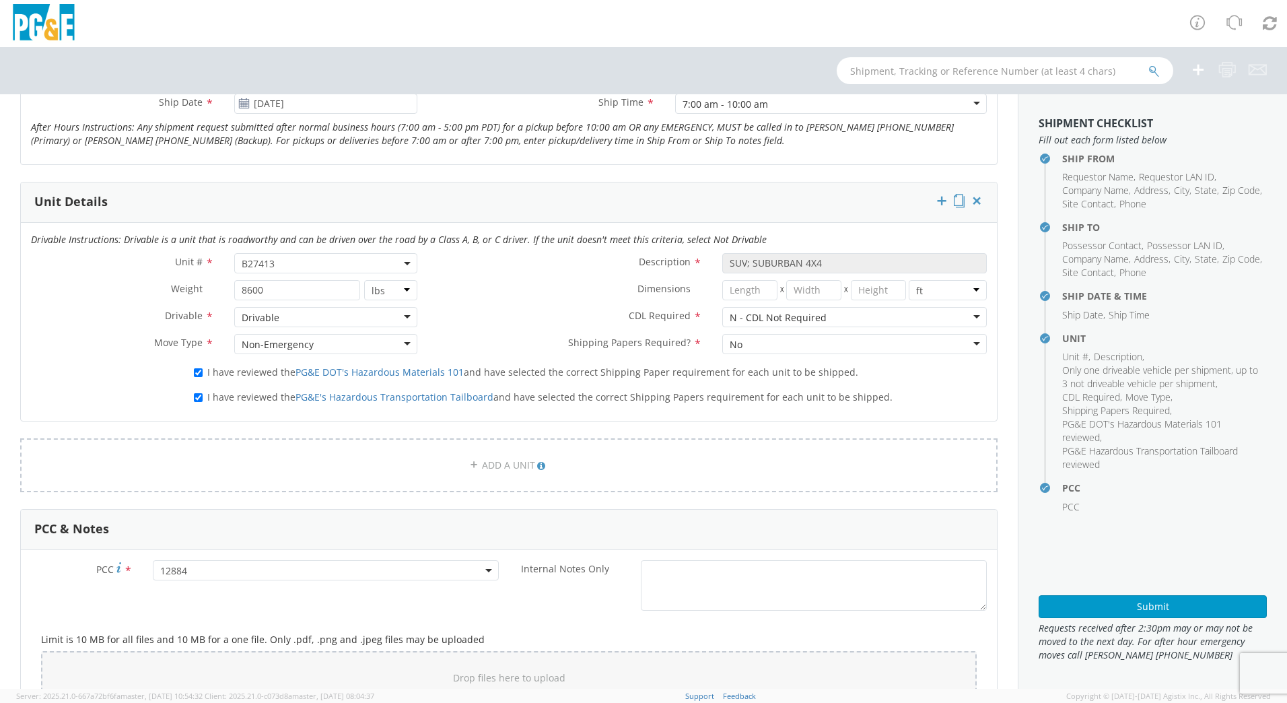
scroll to position [913, 0]
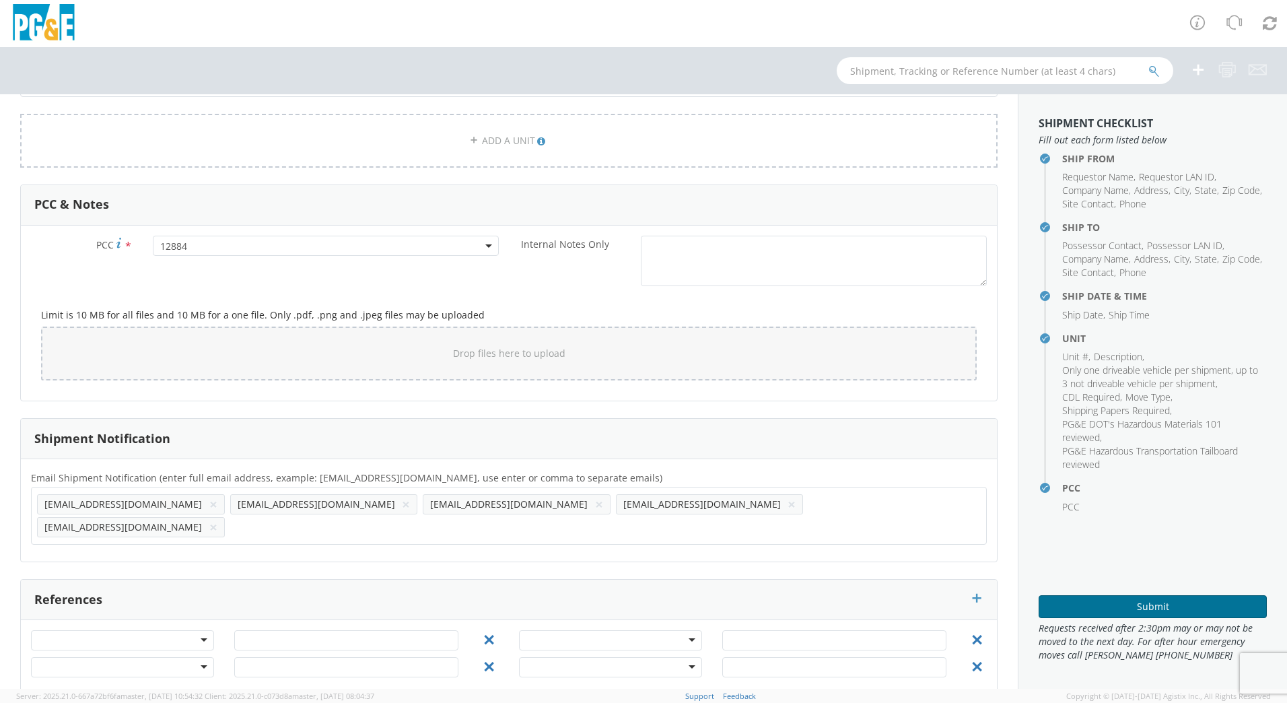
click at [1134, 605] on button "Submit" at bounding box center [1153, 606] width 228 height 23
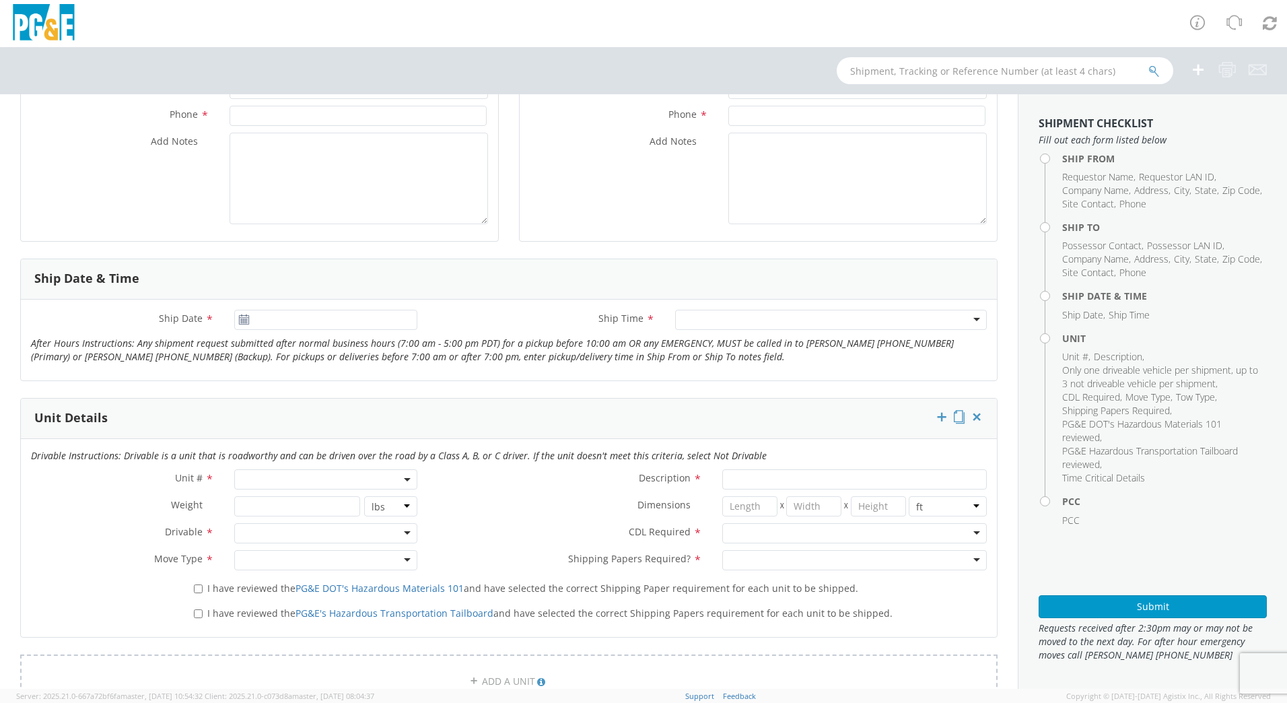
scroll to position [401, 0]
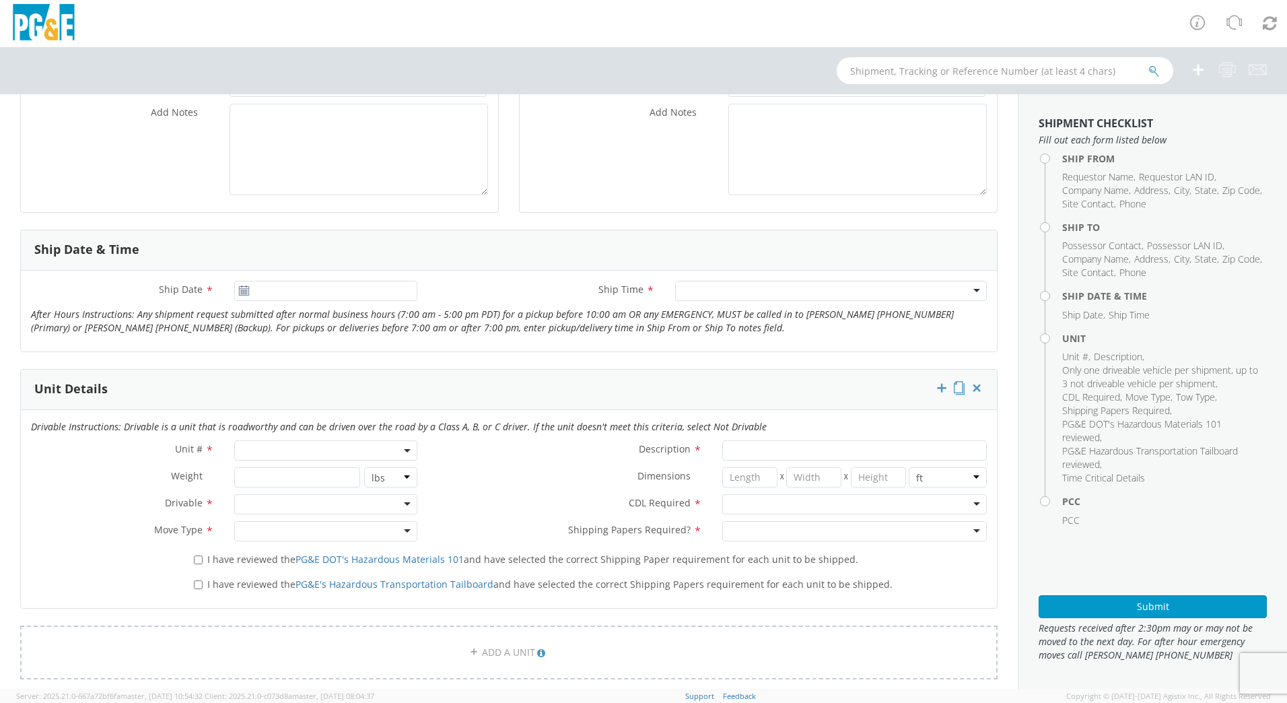
click at [263, 452] on span at bounding box center [325, 450] width 183 height 20
click at [265, 477] on input "search" at bounding box center [325, 473] width 174 height 20
paste input "B30377"
type input "B30377"
click at [284, 454] on span at bounding box center [325, 450] width 183 height 20
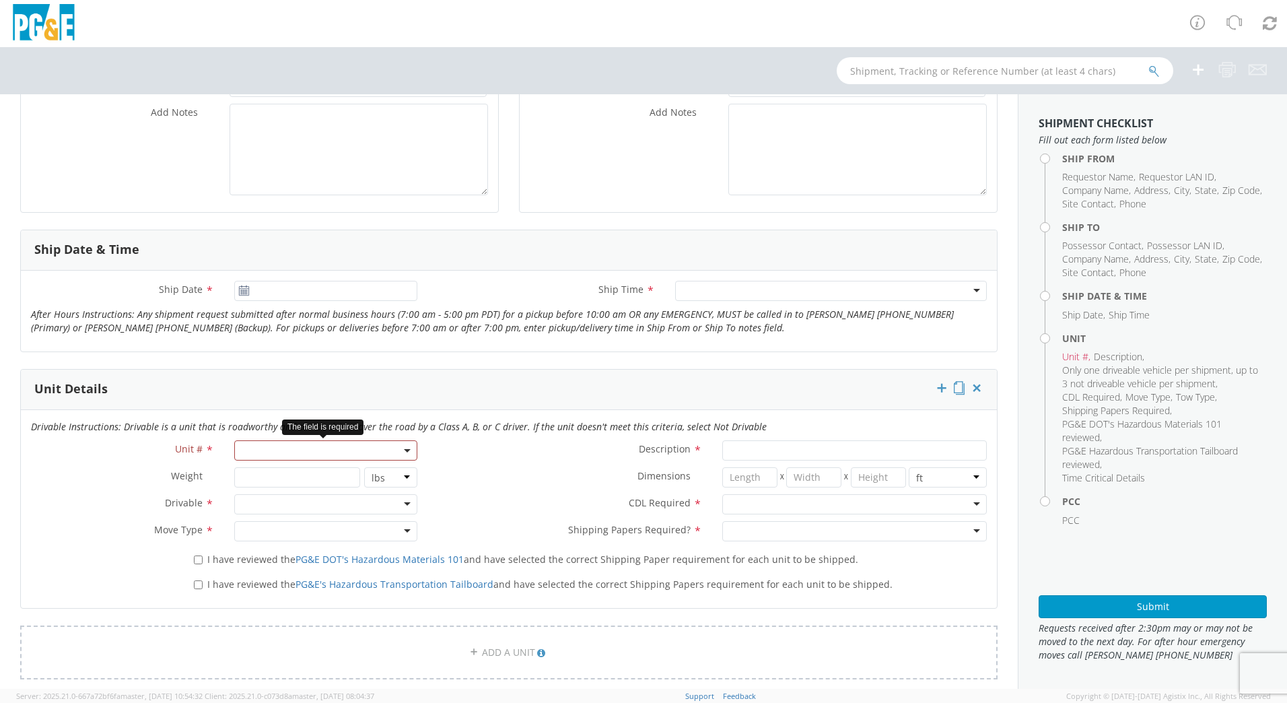
click at [281, 447] on span at bounding box center [325, 450] width 183 height 20
click at [249, 443] on span at bounding box center [325, 450] width 183 height 20
click at [275, 451] on span at bounding box center [325, 450] width 183 height 20
click at [291, 468] on input "search" at bounding box center [325, 473] width 174 height 20
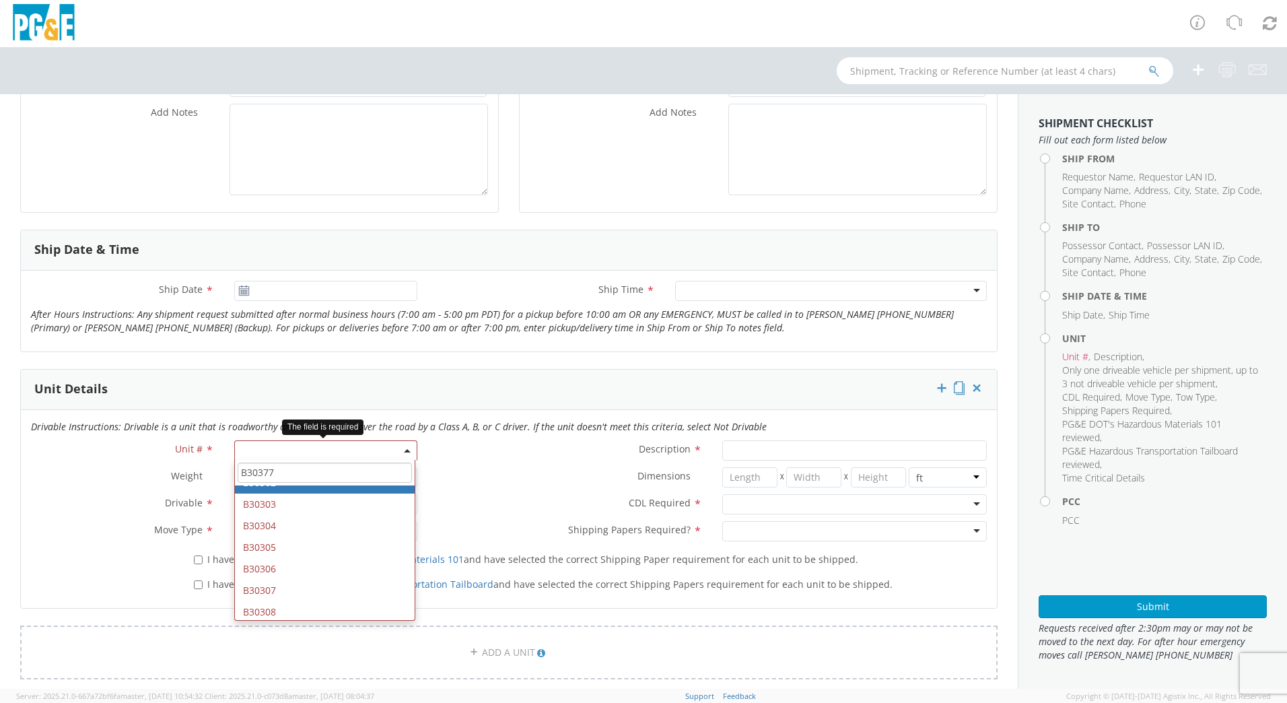
scroll to position [38, 0]
click at [308, 471] on input "B30377" at bounding box center [325, 473] width 174 height 20
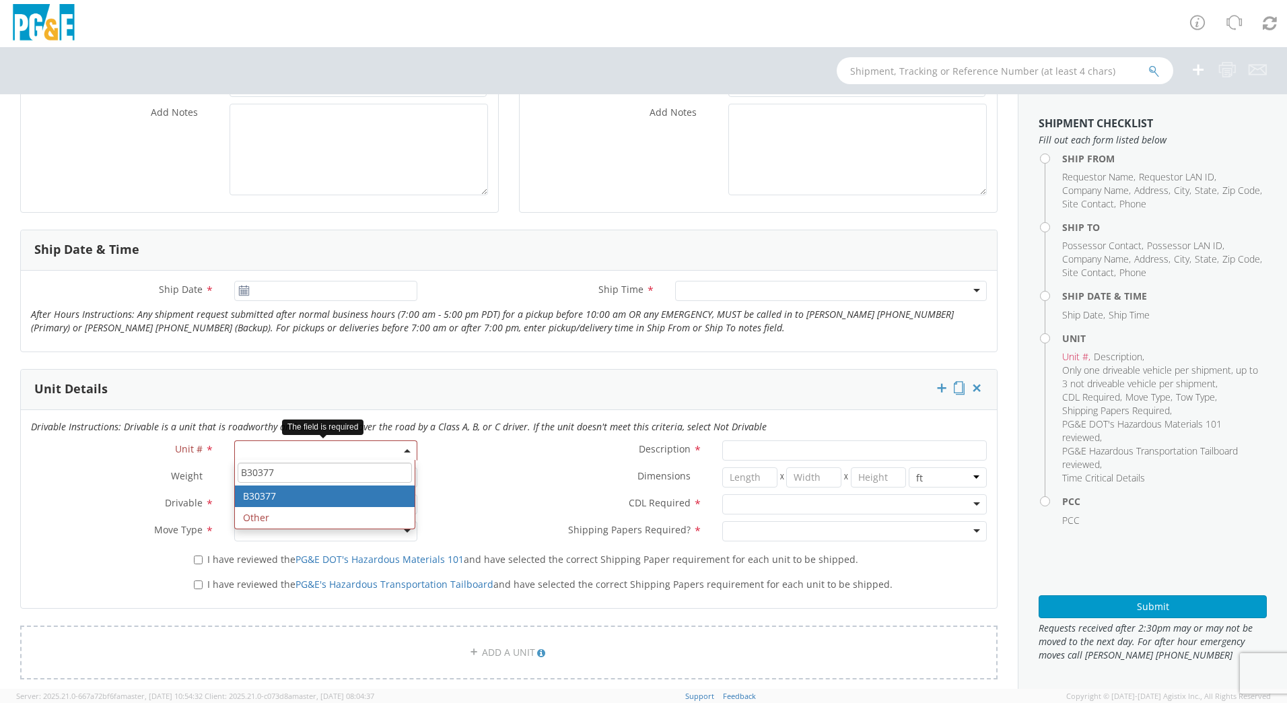
type input "B30377"
type input "PICKUP; 1/2T 4x4"
type input "7200"
select select "B30377"
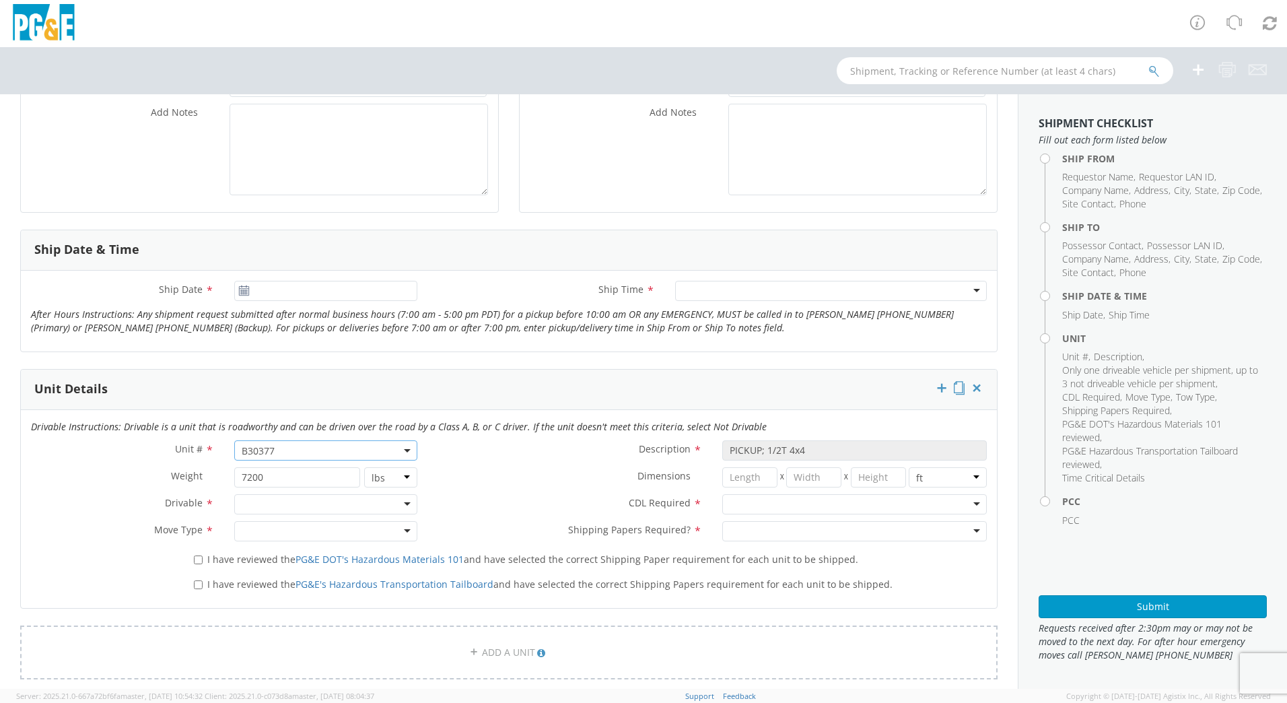
click at [407, 504] on div at bounding box center [325, 504] width 183 height 20
click at [407, 533] on div at bounding box center [325, 531] width 183 height 20
drag, startPoint x: 966, startPoint y: 504, endPoint x: 954, endPoint y: 519, distance: 19.7
click at [966, 504] on div at bounding box center [854, 504] width 265 height 20
click at [972, 533] on div at bounding box center [854, 531] width 265 height 20
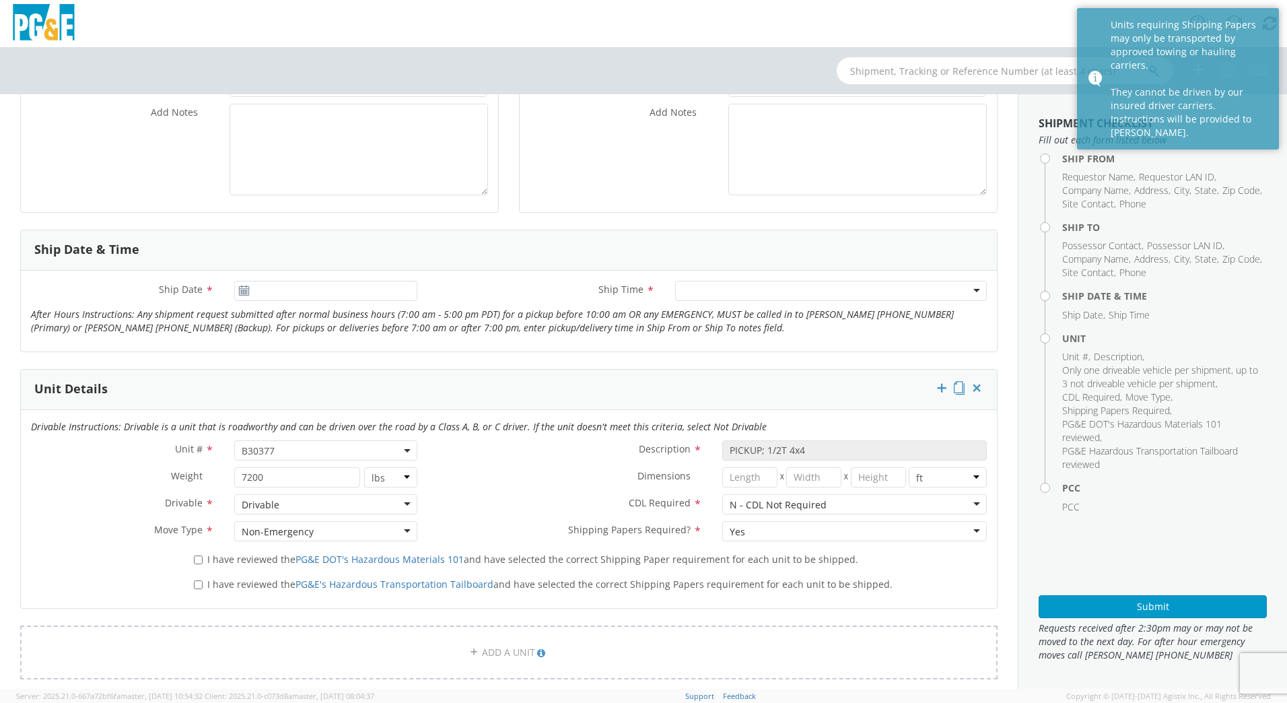
click at [968, 522] on div "Yes" at bounding box center [854, 531] width 265 height 20
drag, startPoint x: 197, startPoint y: 562, endPoint x: 189, endPoint y: 582, distance: 21.8
click at [196, 562] on input "I have reviewed the PG&E DOT's Hazardous Materials 101 and have selected the co…" at bounding box center [198, 559] width 9 height 9
checkbox input "true"
click at [195, 585] on input "I have reviewed the PG&E's Hazardous Transportation Tailboard and have selected…" at bounding box center [198, 584] width 9 height 9
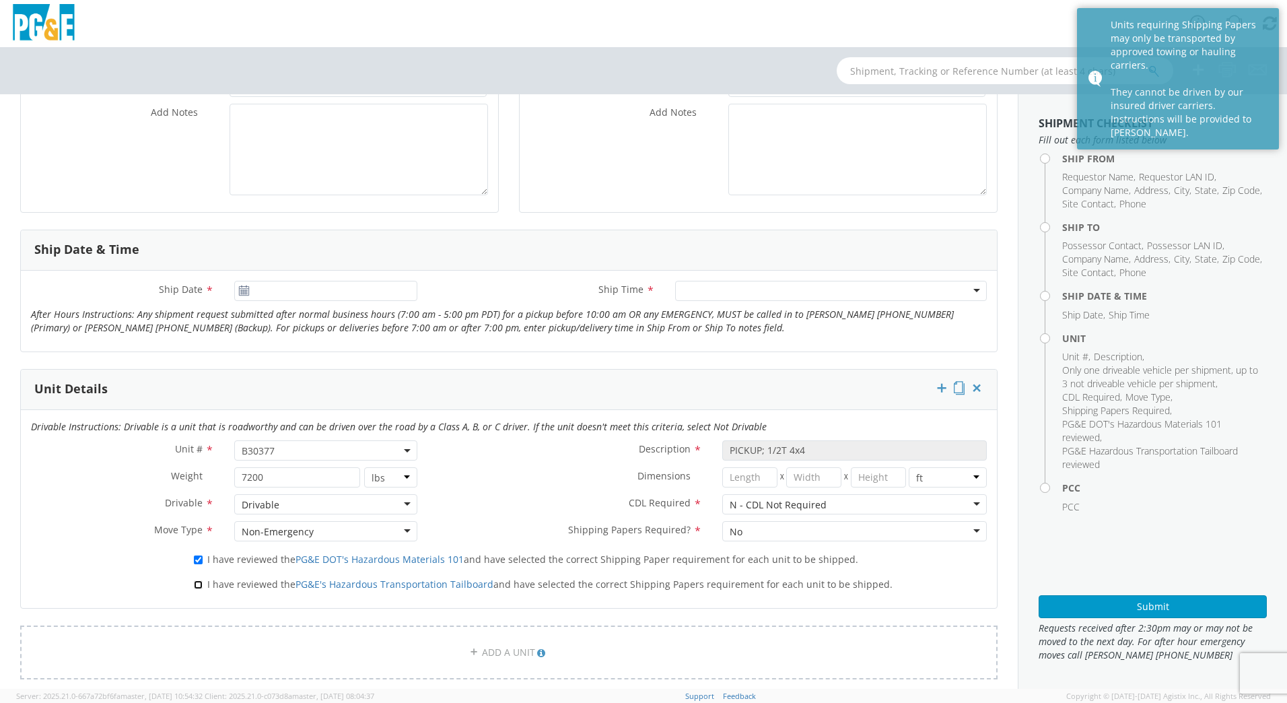
checkbox input "true"
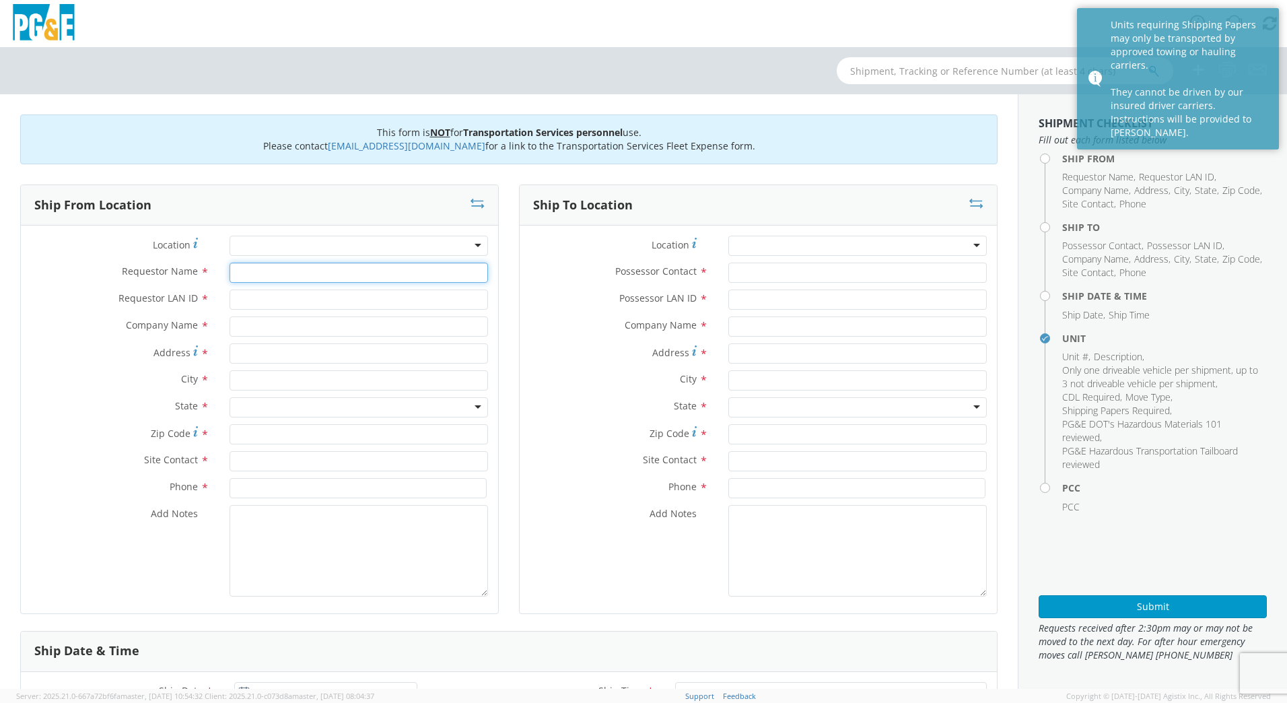
click at [279, 271] on input "Requestor Name *" at bounding box center [359, 273] width 259 height 20
type input "[PERSON_NAME]"
click at [283, 296] on input "Requestor LAN ID *" at bounding box center [359, 300] width 259 height 20
type input "F"
type input "DFMX"
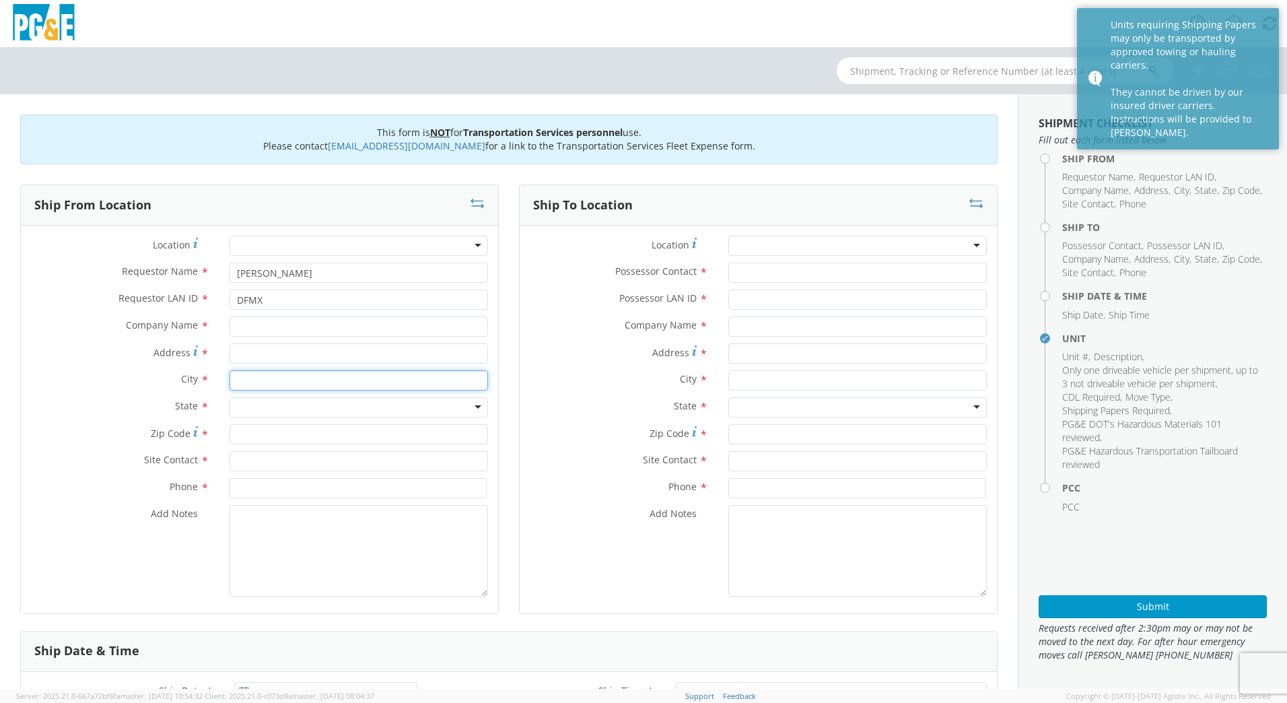
click at [285, 386] on input "text" at bounding box center [359, 380] width 259 height 20
type input "[GEOGRAPHIC_DATA]"
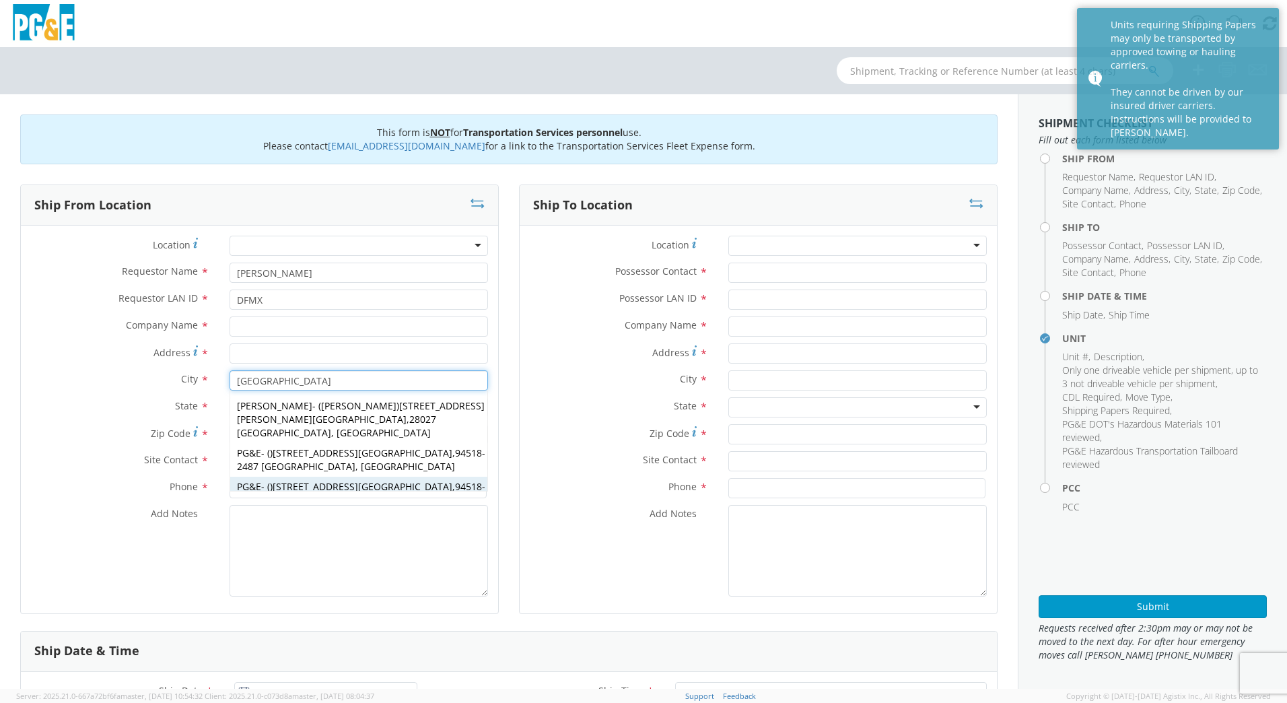
click at [293, 480] on span "1030 Detroit Ave Concord" at bounding box center [363, 486] width 180 height 13
type input "PG&E"
type input "[STREET_ADDRESS]"
type input "94518-2487"
type input "[GEOGRAPHIC_DATA]"
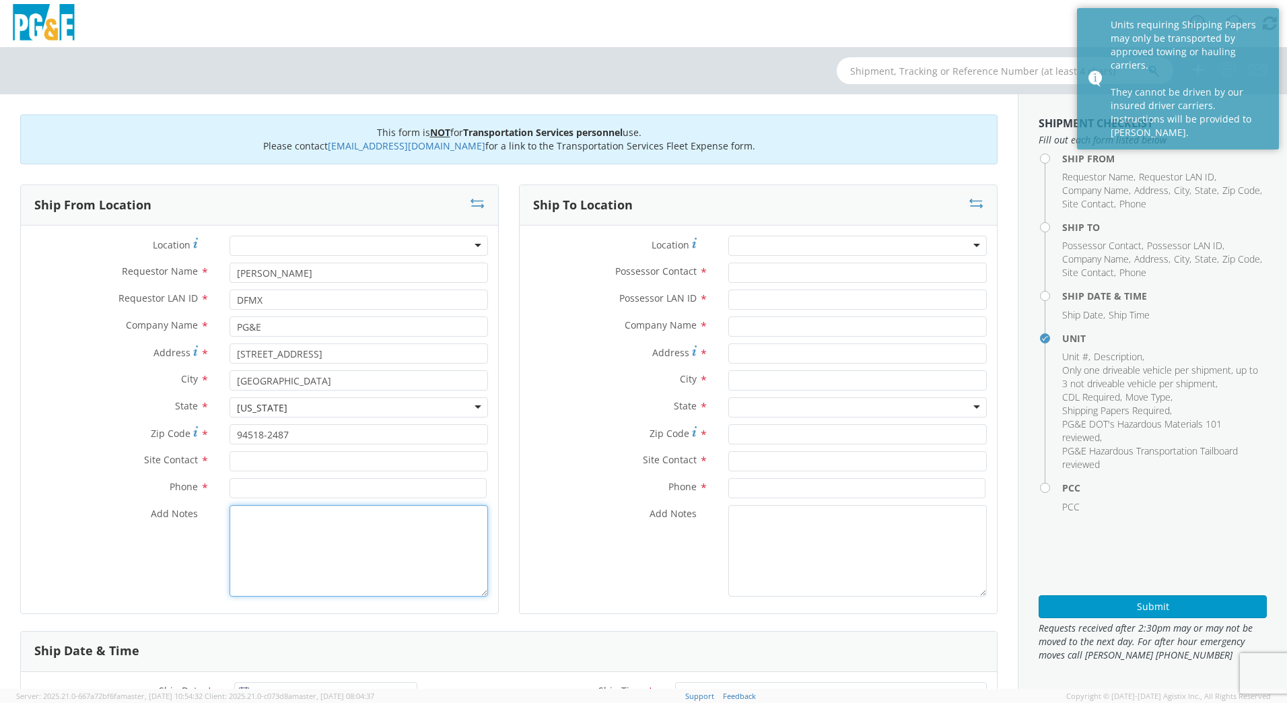
click at [340, 541] on textarea "Add Notes *" at bounding box center [359, 551] width 259 height 92
click at [302, 460] on input "text" at bounding box center [359, 461] width 259 height 20
type input "[PERSON_NAME]"
click at [303, 498] on input at bounding box center [358, 488] width 257 height 20
type input "DFMX"
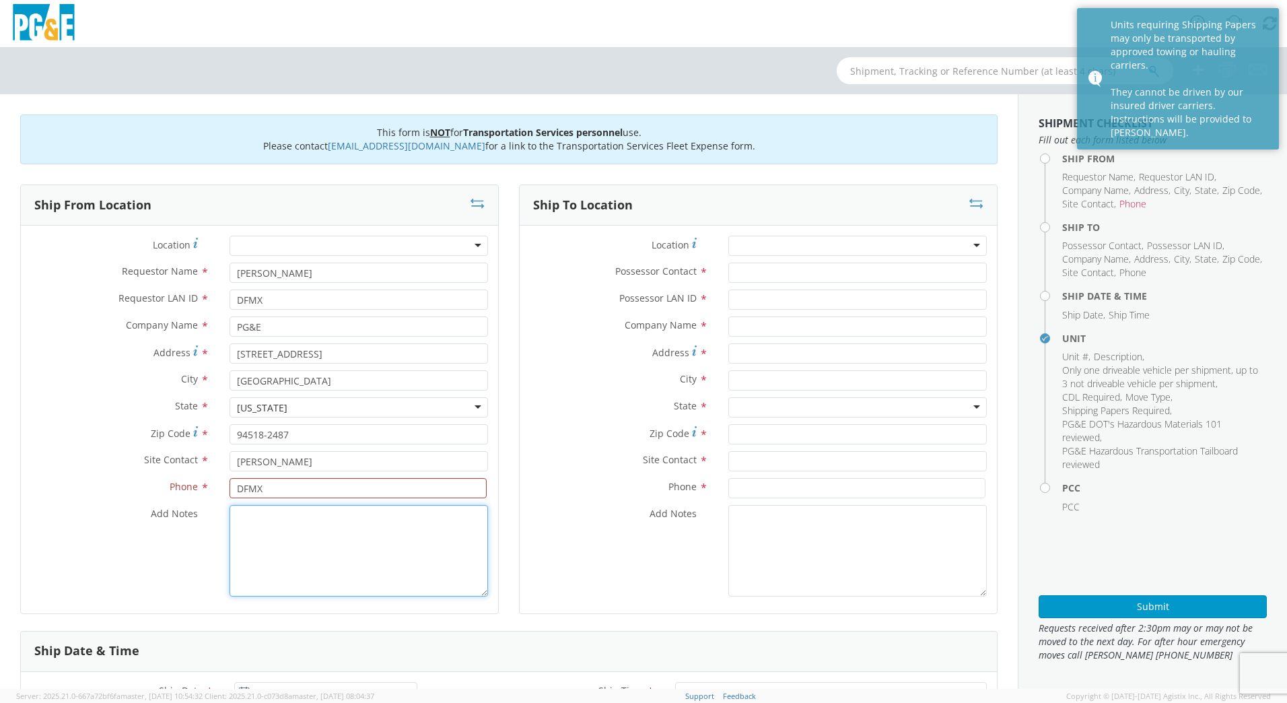
drag, startPoint x: 316, startPoint y: 532, endPoint x: 313, endPoint y: 502, distance: 29.7
click at [316, 533] on textarea "Add Notes *" at bounding box center [359, 551] width 259 height 92
drag, startPoint x: 271, startPoint y: 494, endPoint x: 181, endPoint y: 492, distance: 90.3
click at [181, 492] on div "Phone * DFMX" at bounding box center [259, 488] width 477 height 20
type input "[PHONE_NUMBER]"
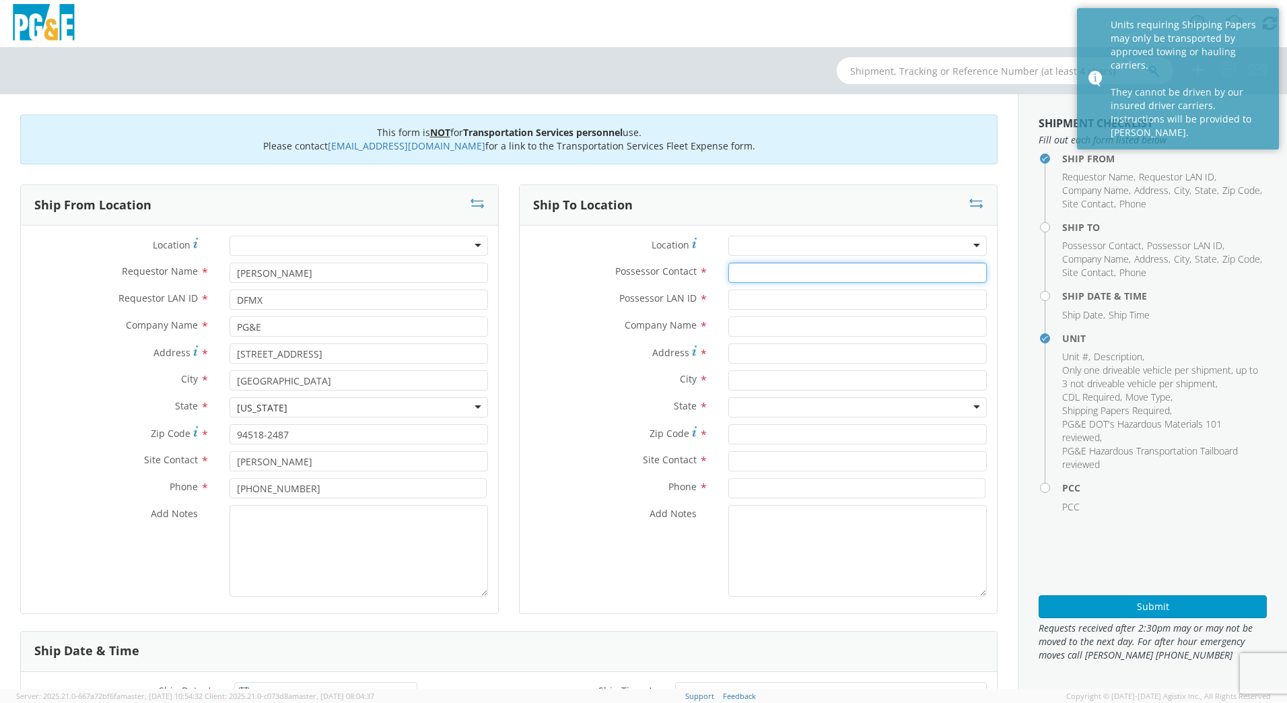
click at [804, 273] on input "Possessor Contact *" at bounding box center [858, 273] width 259 height 20
type input "[PERSON_NAME]"
type input "B"
type input "N4RE"
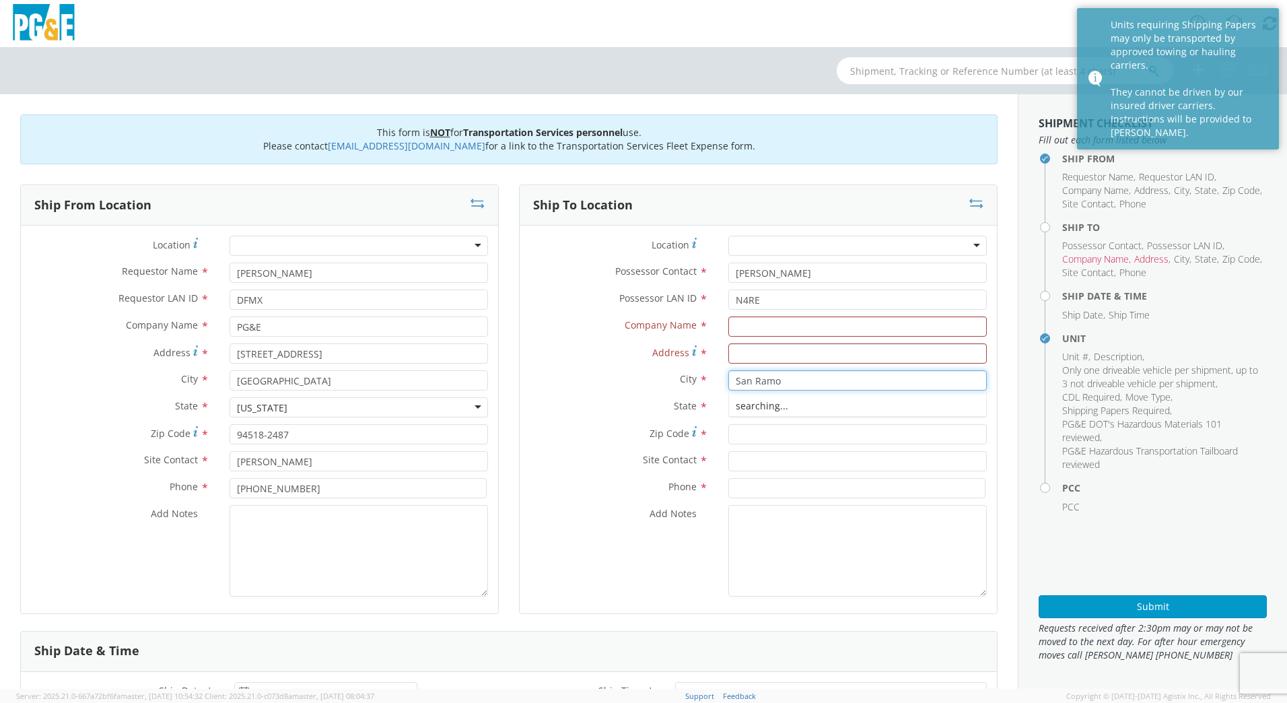
type input "San [PERSON_NAME]"
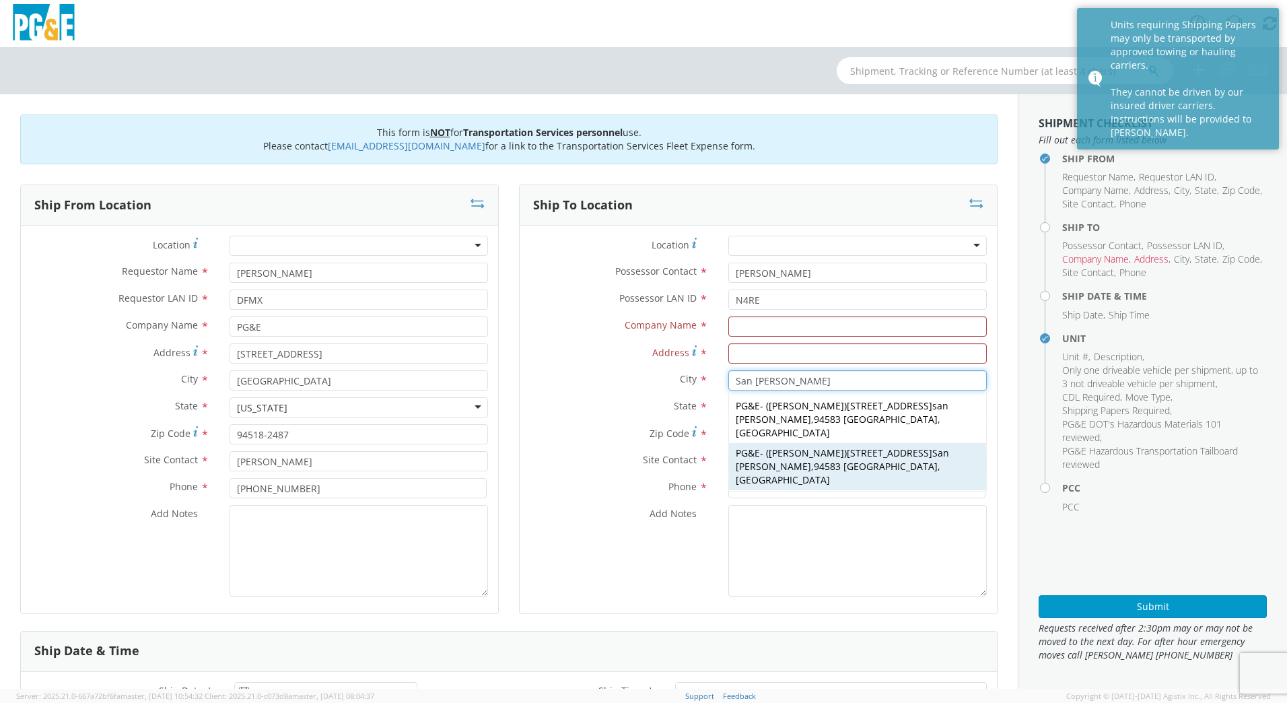
click at [850, 446] on span "3400 Crow Canyon Rd San Ramon" at bounding box center [842, 459] width 213 height 26
type input "PG&E"
type input "[STREET_ADDRESS]"
type input "94583"
type input "[PERSON_NAME]"
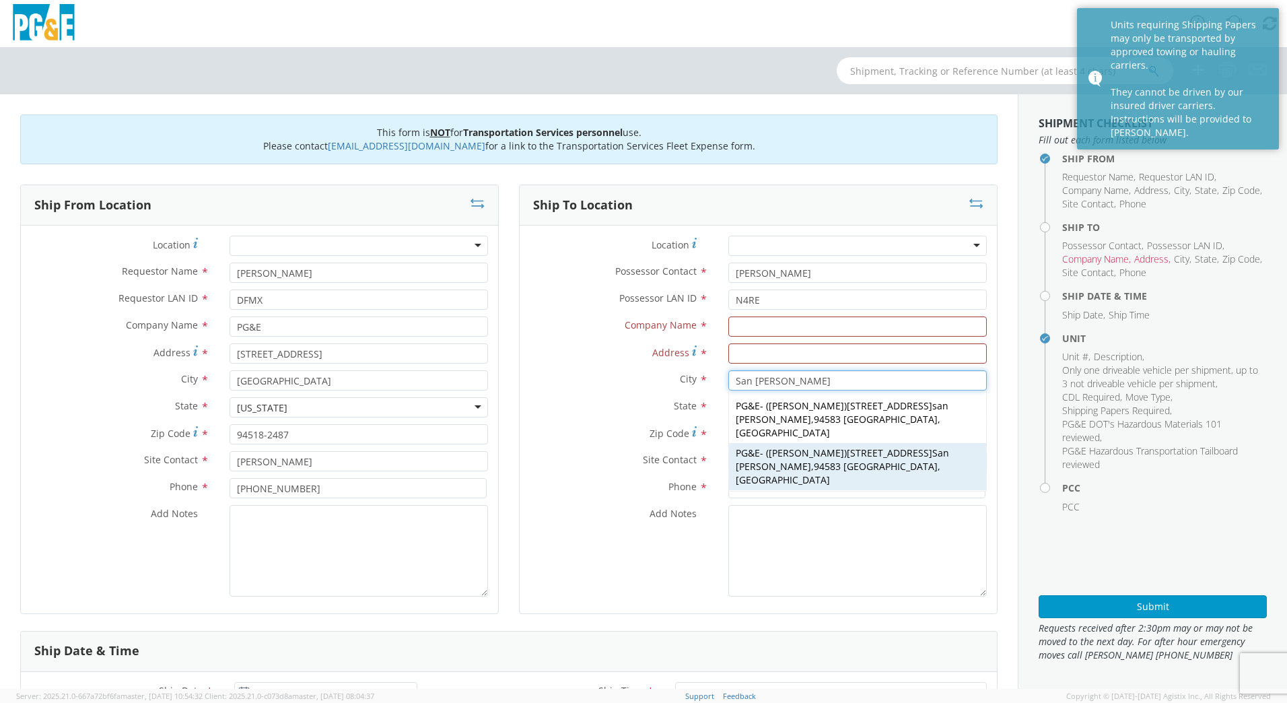
type input "[PHONE_NUMBER]"
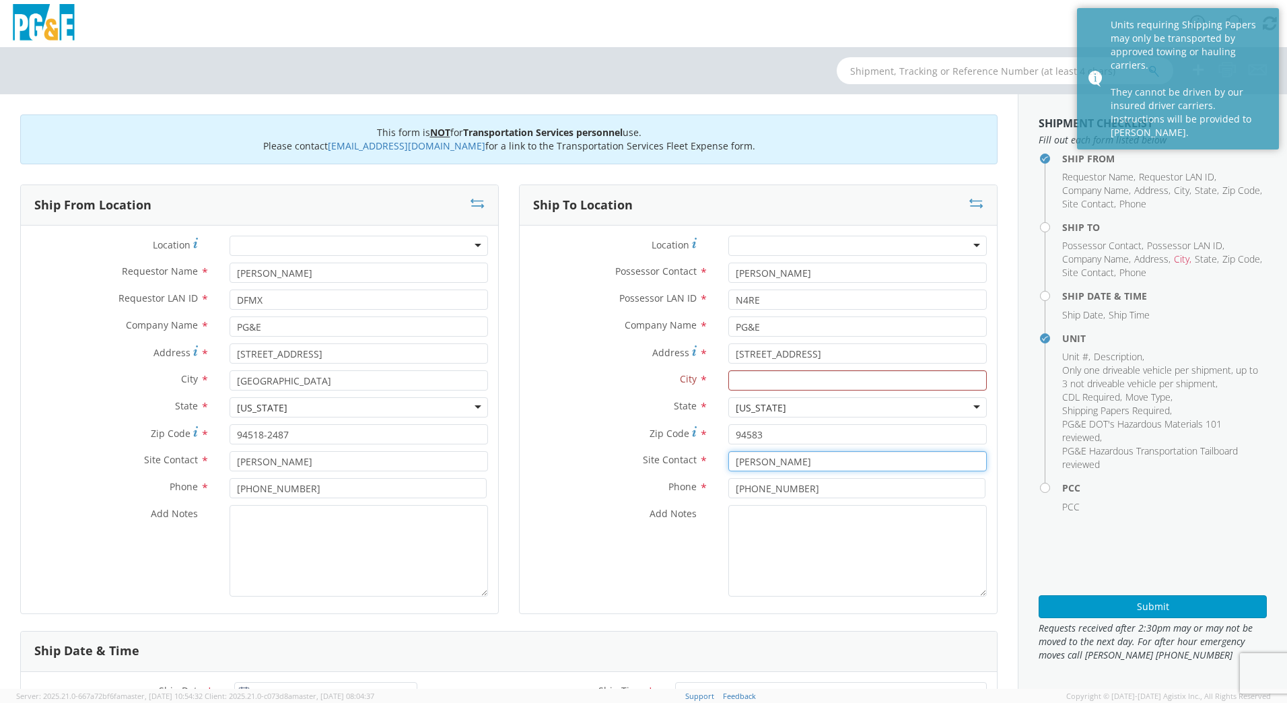
drag, startPoint x: 799, startPoint y: 459, endPoint x: 679, endPoint y: 454, distance: 119.9
click at [679, 456] on div "Site Contact * Christie Larlee" at bounding box center [758, 461] width 477 height 20
type input "[PERSON_NAME]"
drag, startPoint x: 796, startPoint y: 485, endPoint x: 674, endPoint y: 498, distance: 122.5
click at [674, 494] on div "Phone * [PHONE_NUMBER]" at bounding box center [758, 488] width 477 height 20
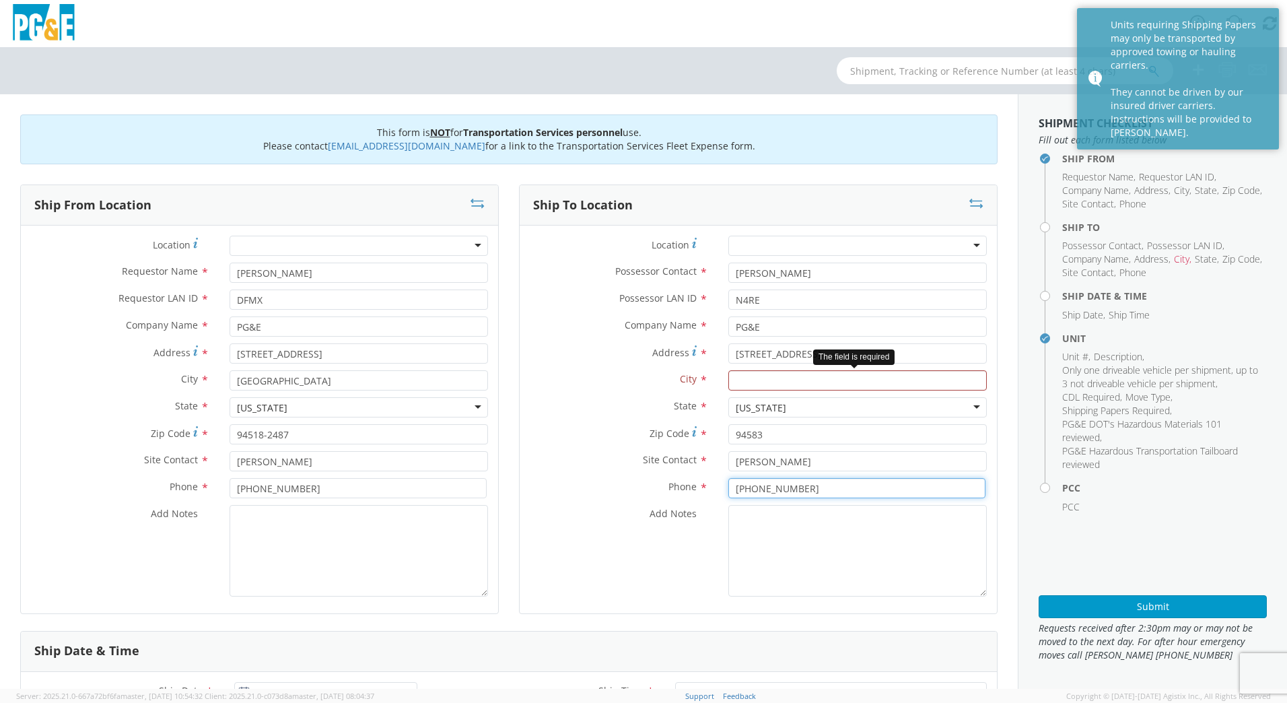
type input "[PHONE_NUMBER]"
click at [810, 382] on input "text" at bounding box center [858, 380] width 259 height 20
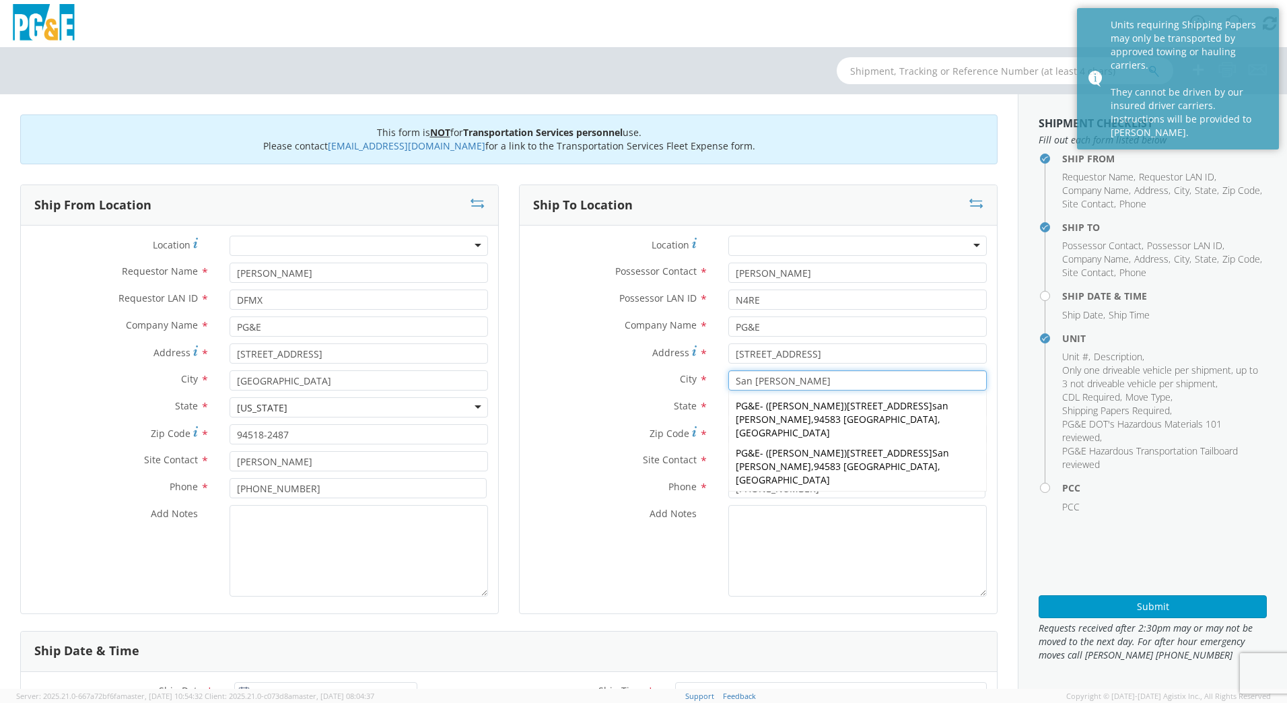
type input "San [PERSON_NAME]"
click at [920, 578] on textarea "Add Notes *" at bounding box center [858, 551] width 259 height 92
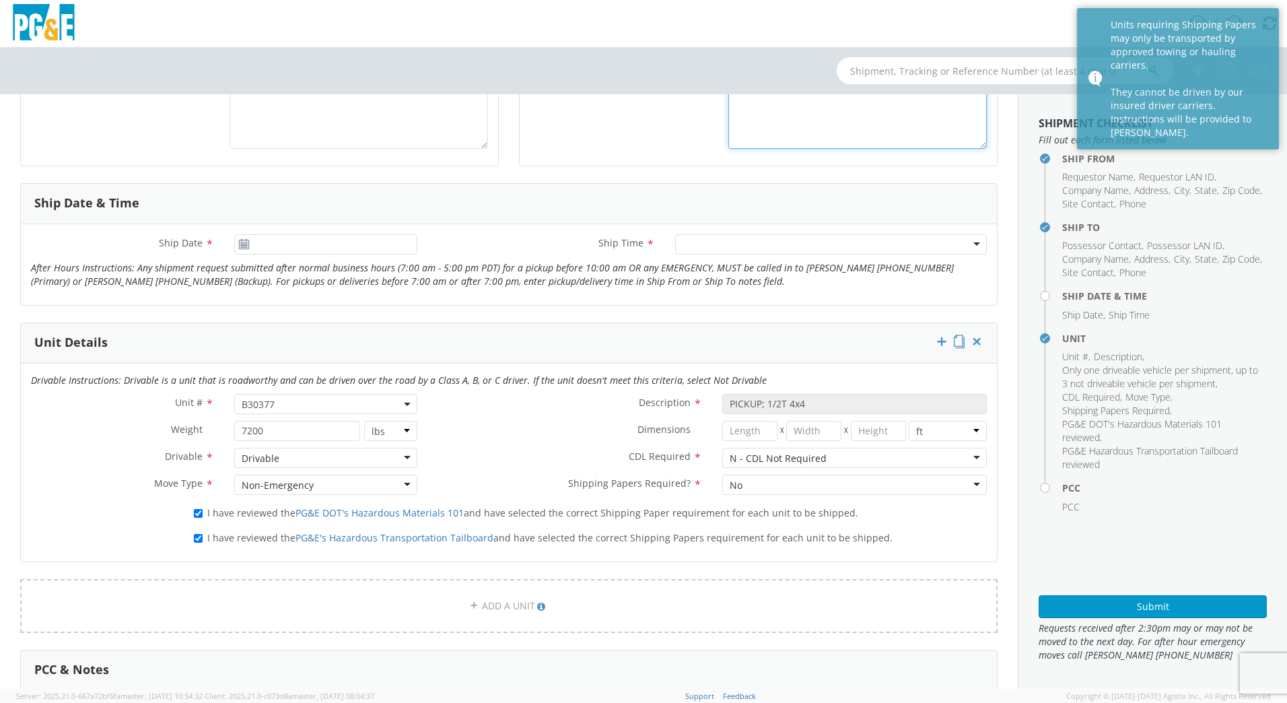
scroll to position [437, 0]
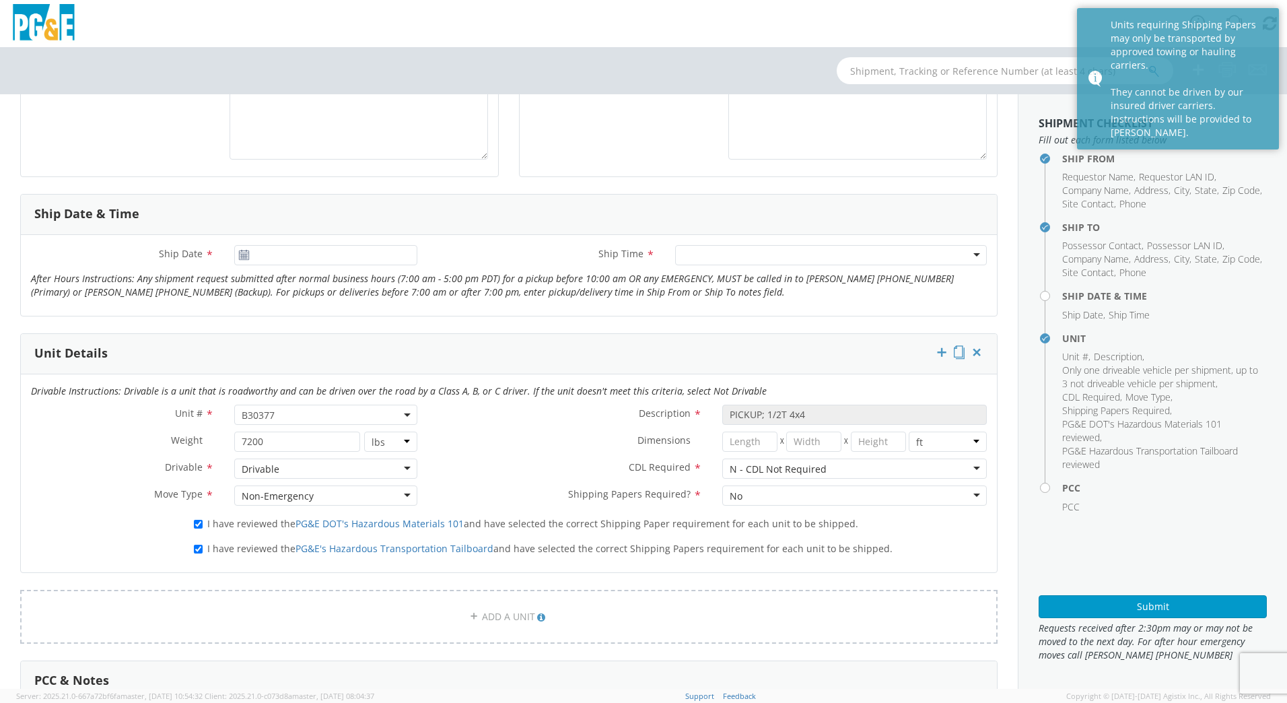
click at [243, 251] on icon at bounding box center [243, 255] width 11 height 11
click at [247, 253] on use at bounding box center [243, 254] width 9 height 9
click at [255, 252] on input "[DATE]" at bounding box center [325, 255] width 183 height 20
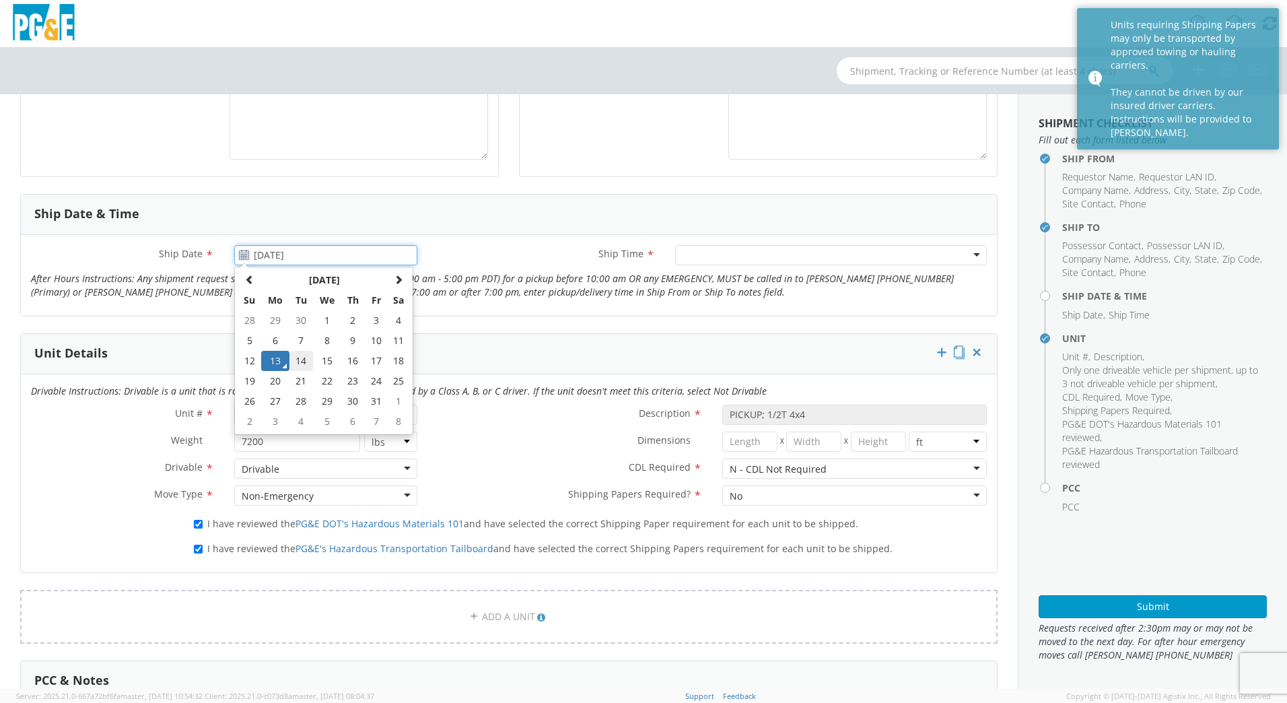
click at [298, 361] on td "14" at bounding box center [302, 361] width 24 height 20
type input "[DATE]"
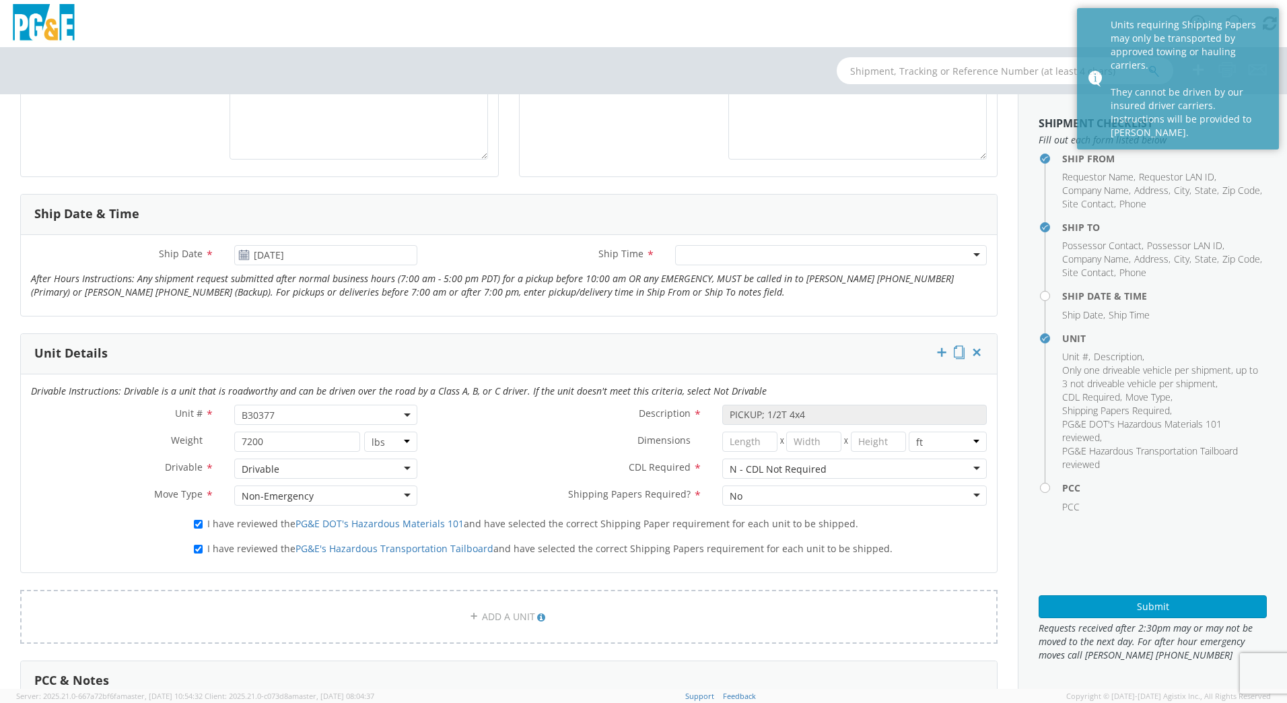
click at [967, 259] on div at bounding box center [831, 255] width 312 height 20
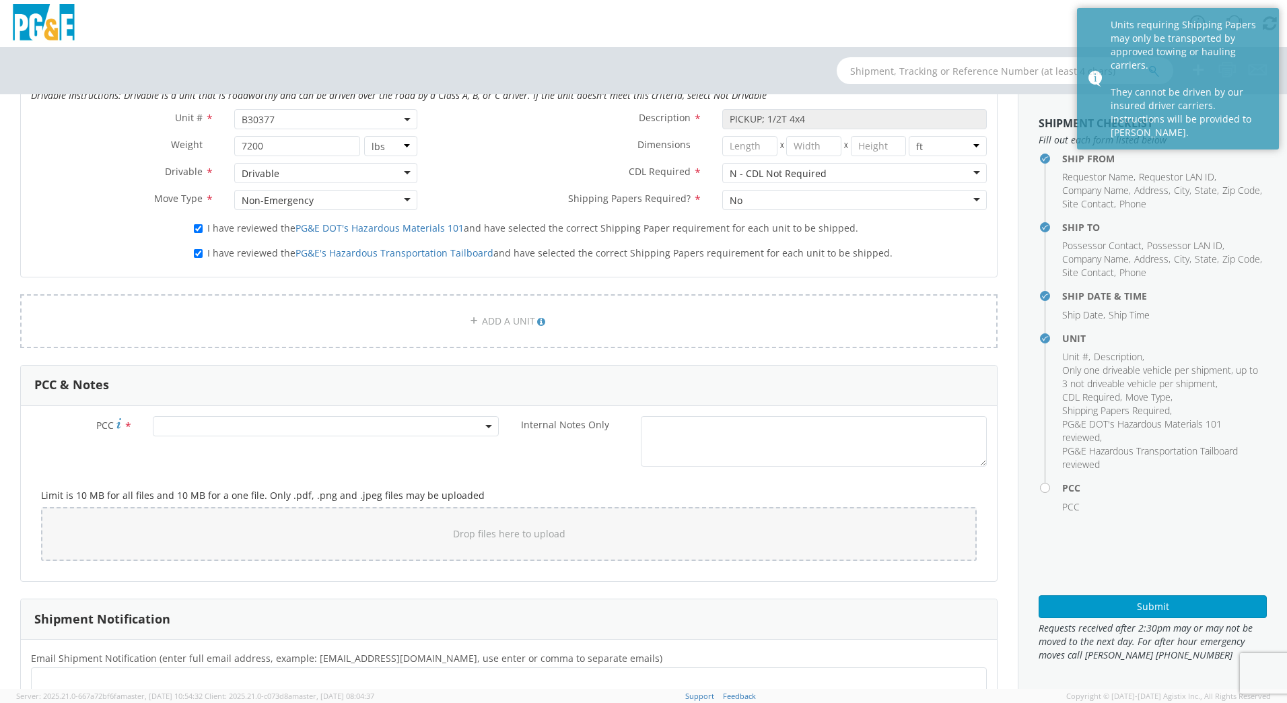
scroll to position [824, 0]
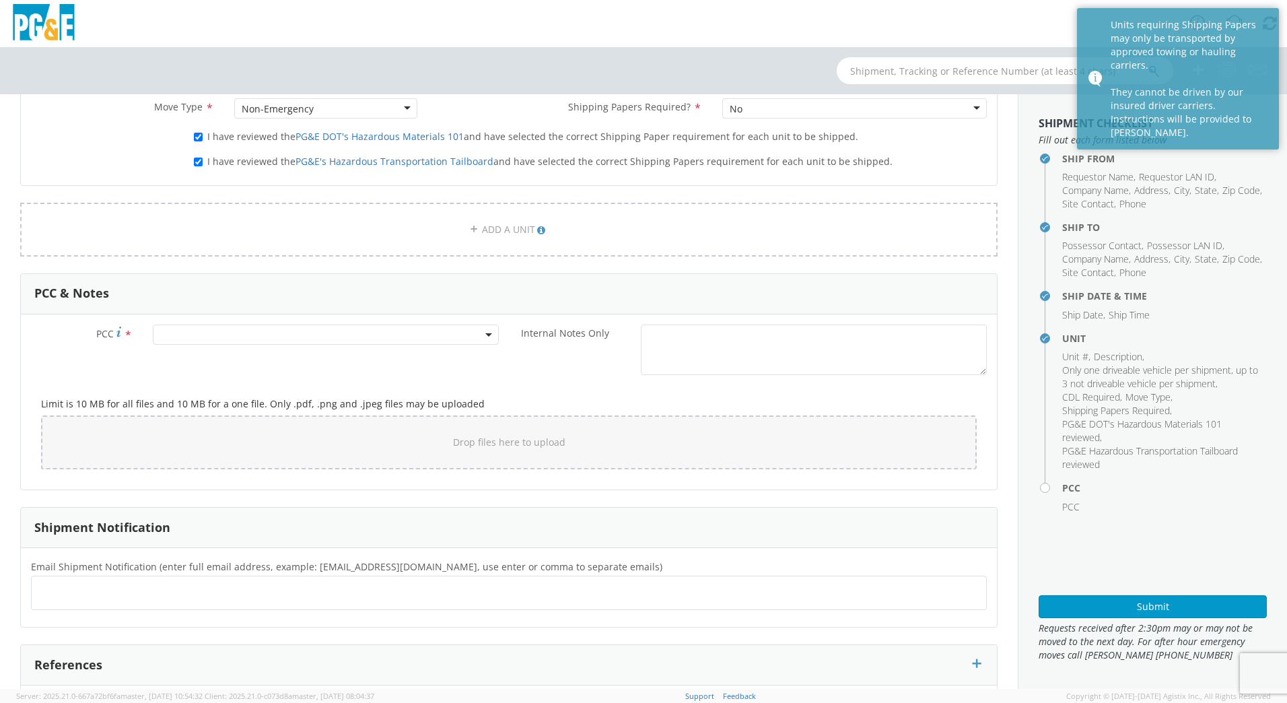
click at [69, 580] on div at bounding box center [509, 593] width 956 height 34
paste input "N4re@pge.com, DFMX@pge.com, JH2M@pge.com, pwh9@pge.com,FAF9@pge.com"
type input "N4re@pge.com, DFMX@pge.com, JH2M@pge.com, pwh9@pge.com,FAF9@pge.com"
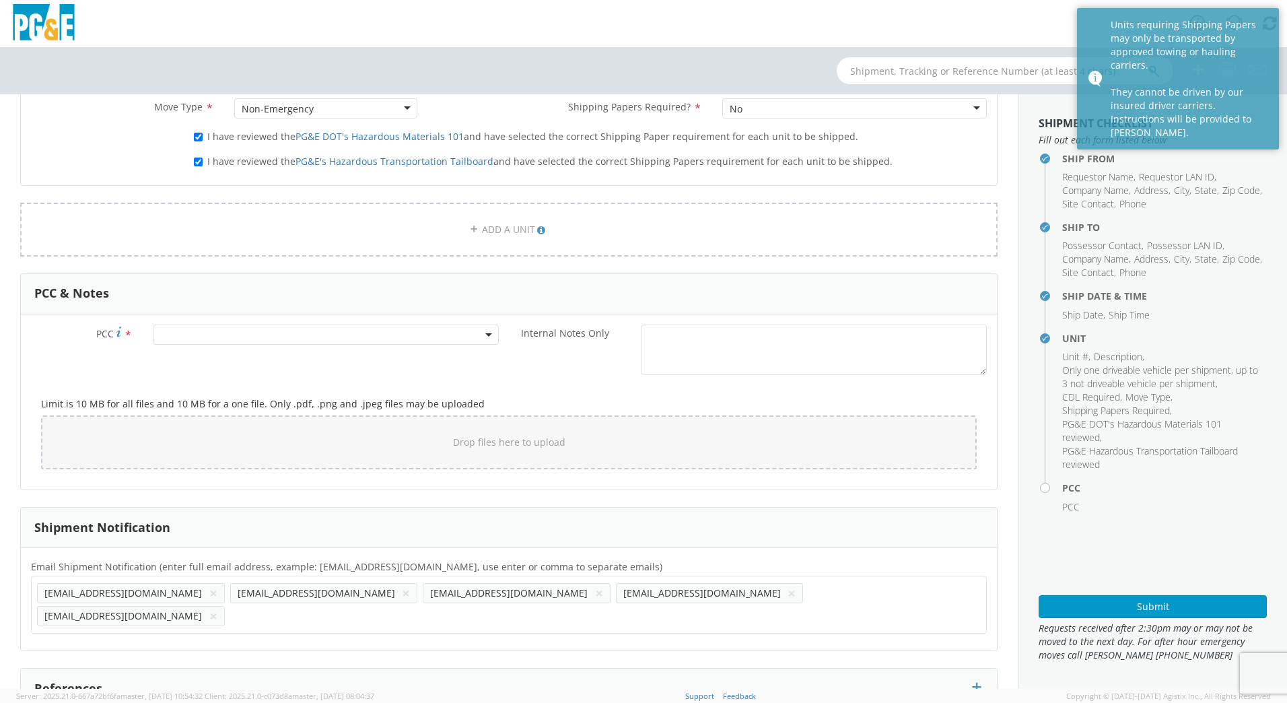
scroll to position [0, 0]
drag, startPoint x: 68, startPoint y: 604, endPoint x: 583, endPoint y: 589, distance: 515.3
click at [583, 606] on input "text" at bounding box center [418, 616] width 377 height 20
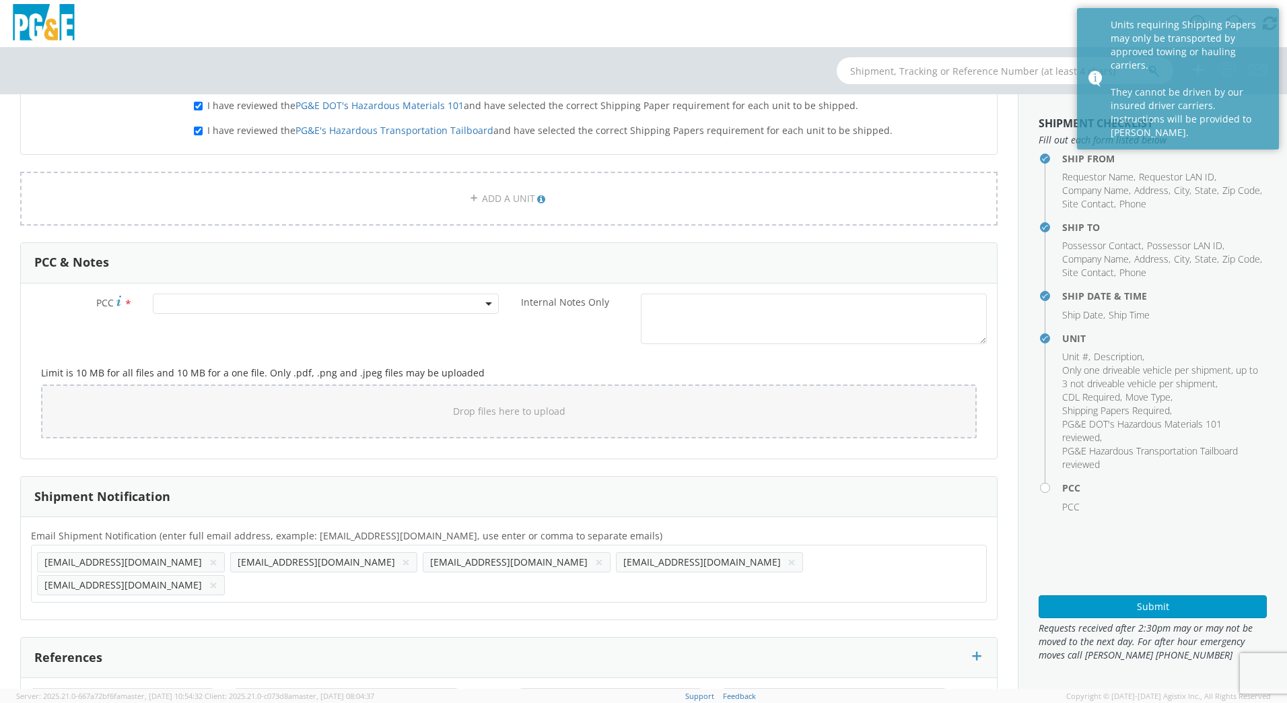
scroll to position [913, 0]
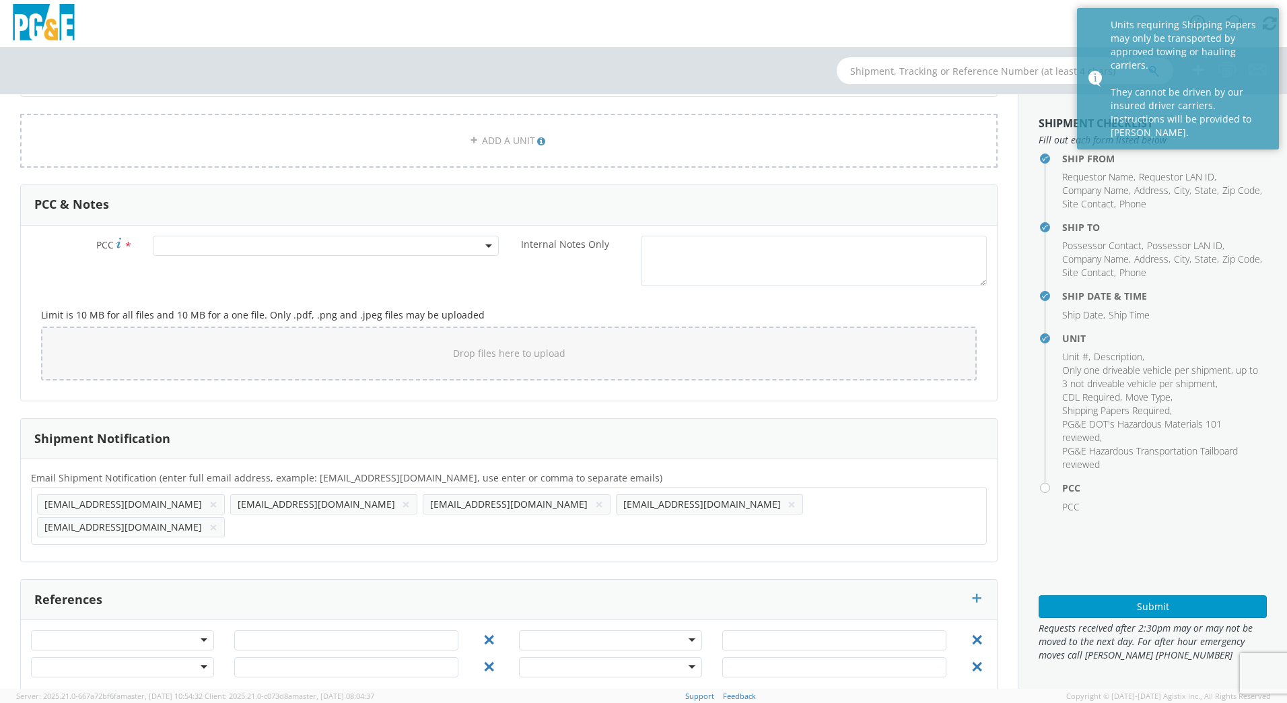
click at [1062, 487] on h4 "PCC" at bounding box center [1164, 488] width 205 height 10
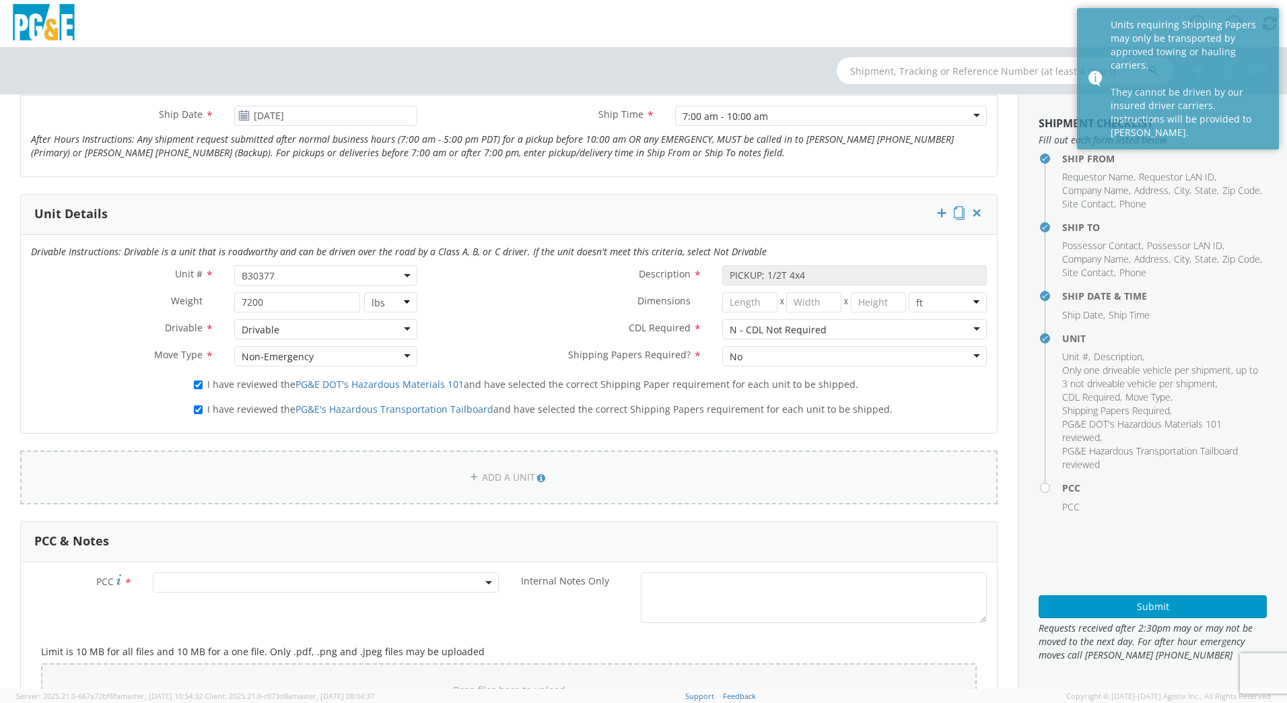
scroll to position [580, 0]
click at [178, 577] on span at bounding box center [326, 579] width 346 height 20
click at [182, 603] on input "number" at bounding box center [323, 601] width 335 height 20
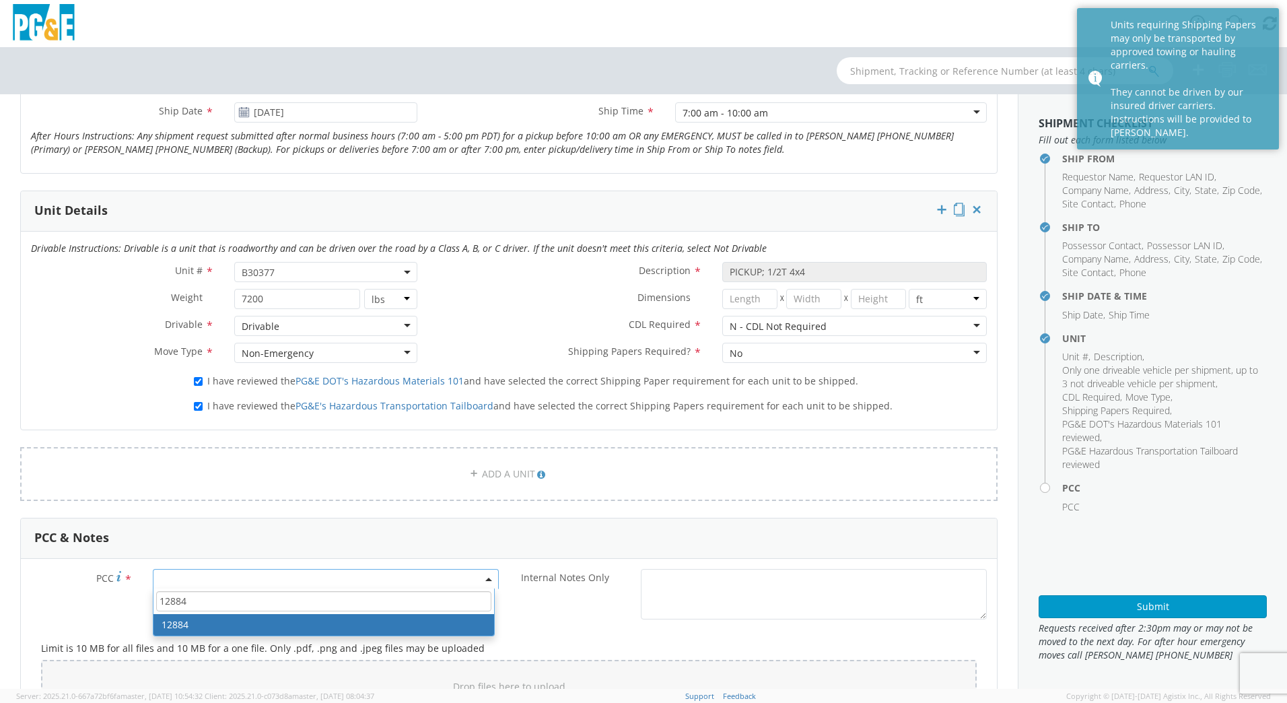
type input "12884"
drag, startPoint x: 209, startPoint y: 619, endPoint x: 205, endPoint y: 612, distance: 7.9
select select "12884"
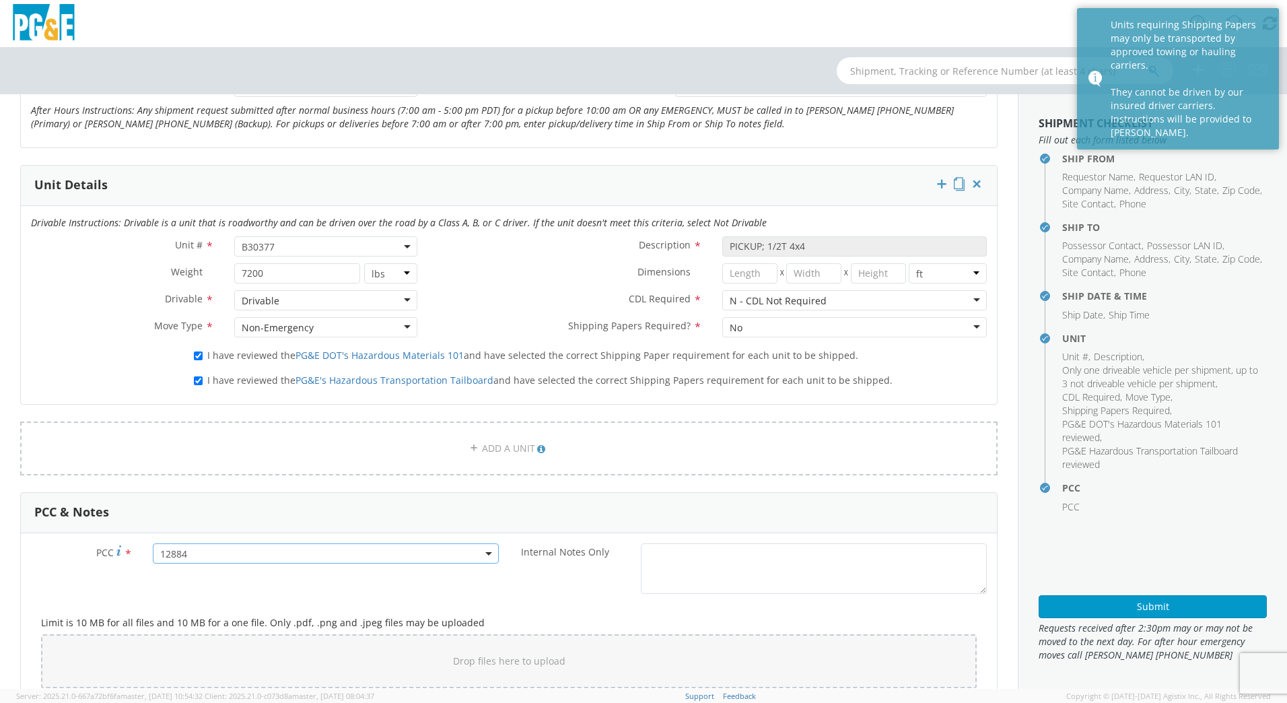
scroll to position [913, 0]
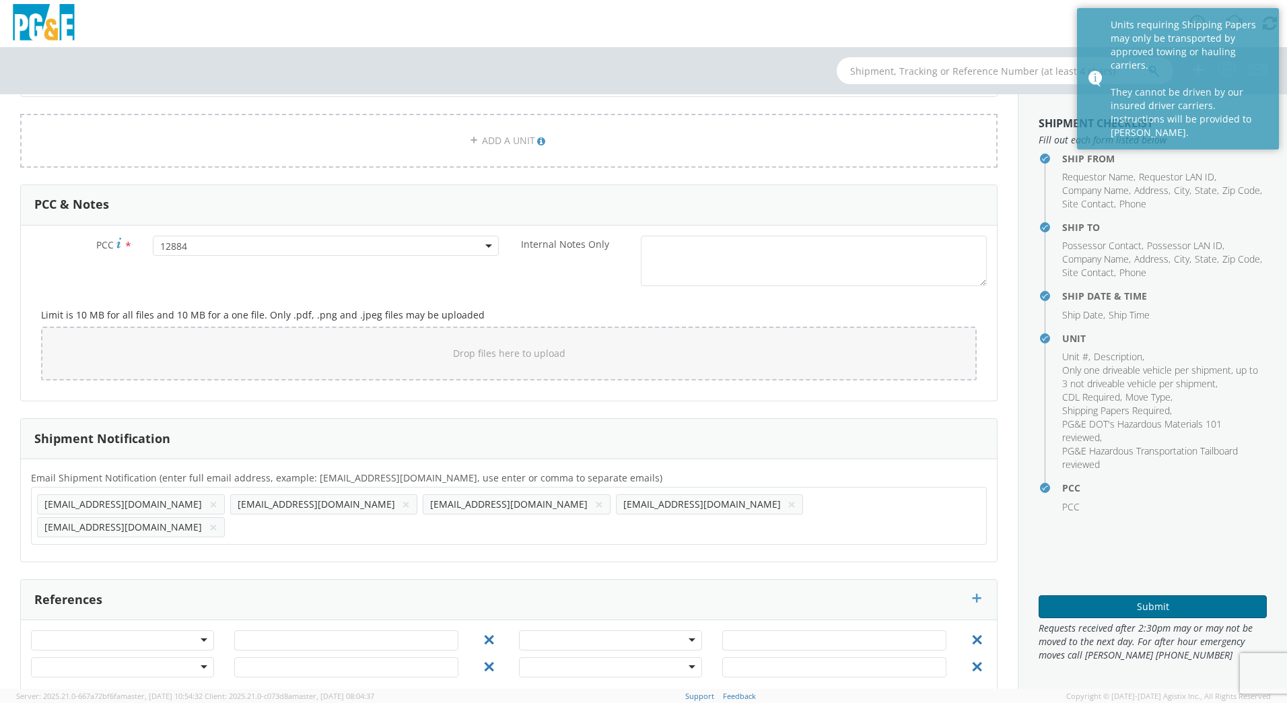
click at [1106, 607] on button "Submit" at bounding box center [1153, 606] width 228 height 23
